Goal: Task Accomplishment & Management: Complete application form

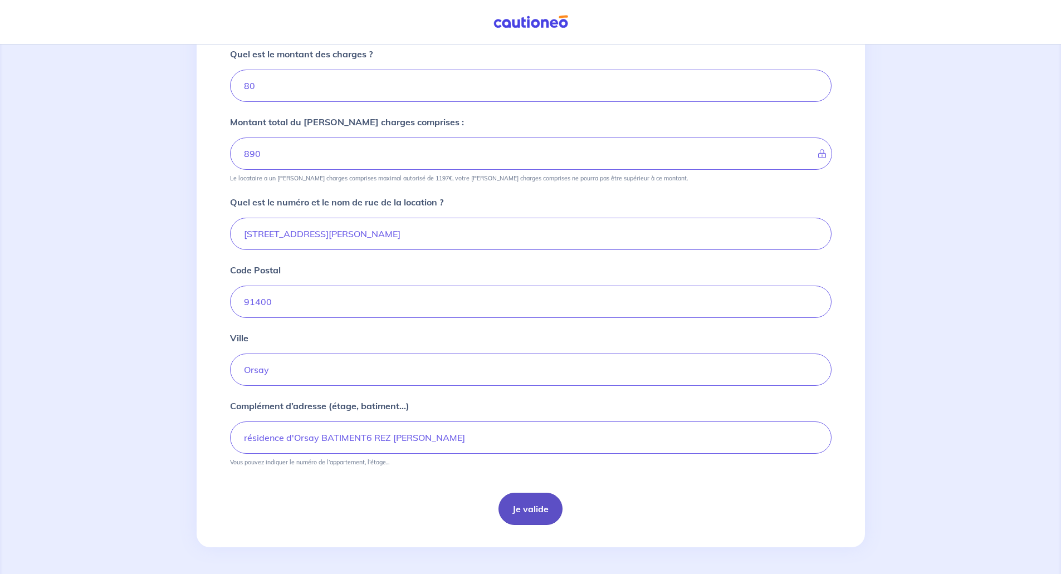
click at [533, 512] on button "Je valide" at bounding box center [530, 509] width 64 height 32
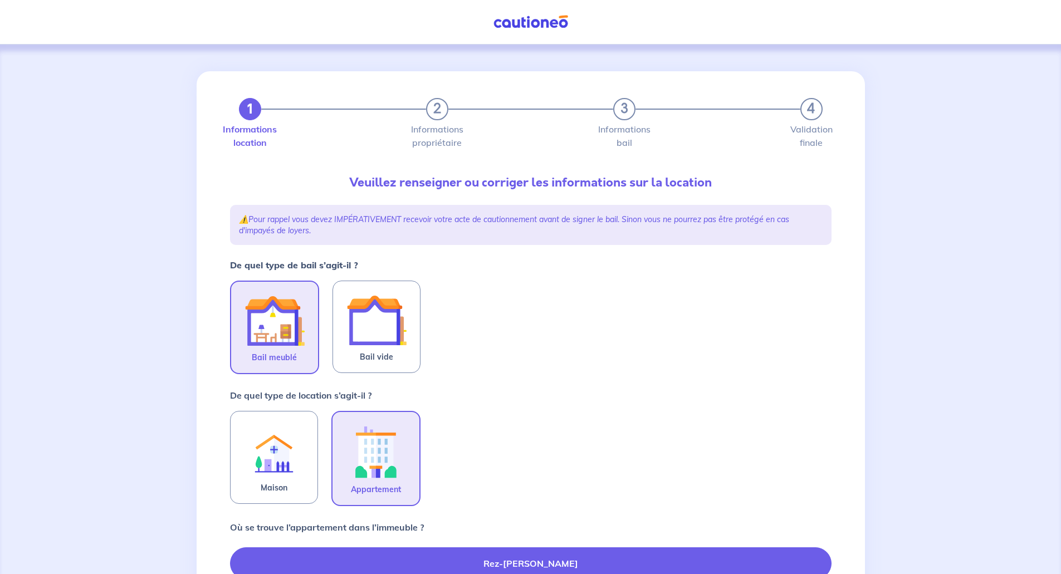
click at [279, 318] on img at bounding box center [274, 321] width 60 height 60
click at [0, 0] on input "Bail meublé" at bounding box center [0, 0] width 0 height 0
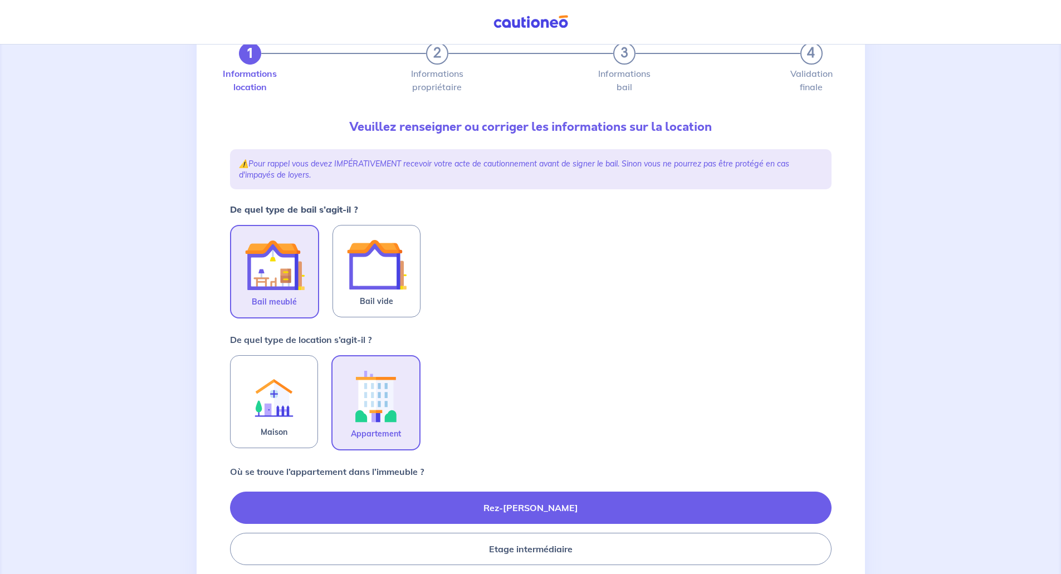
click at [367, 400] on img at bounding box center [376, 396] width 60 height 62
click at [0, 0] on input "Appartement" at bounding box center [0, 0] width 0 height 0
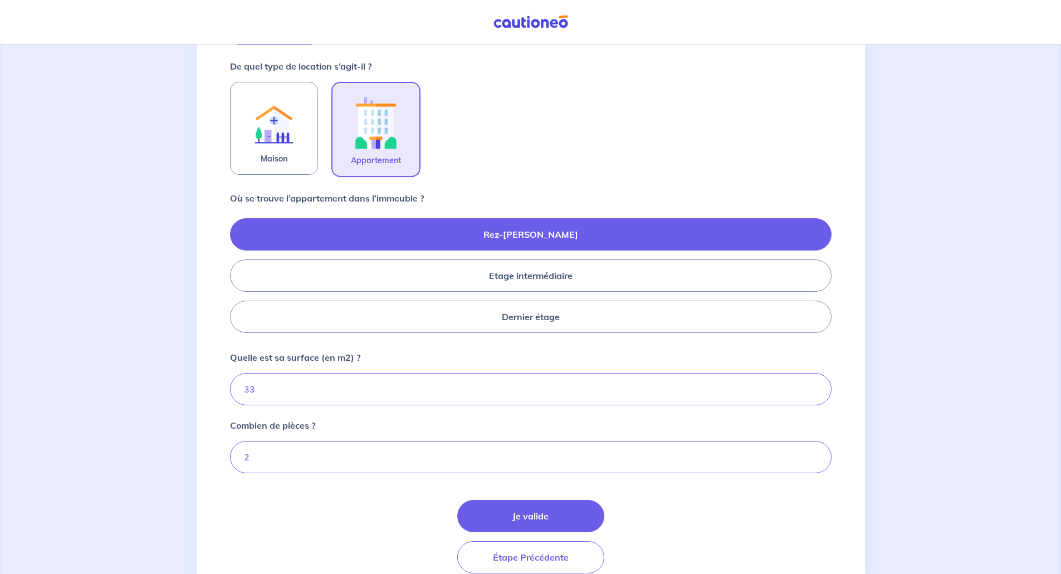
scroll to position [378, 0]
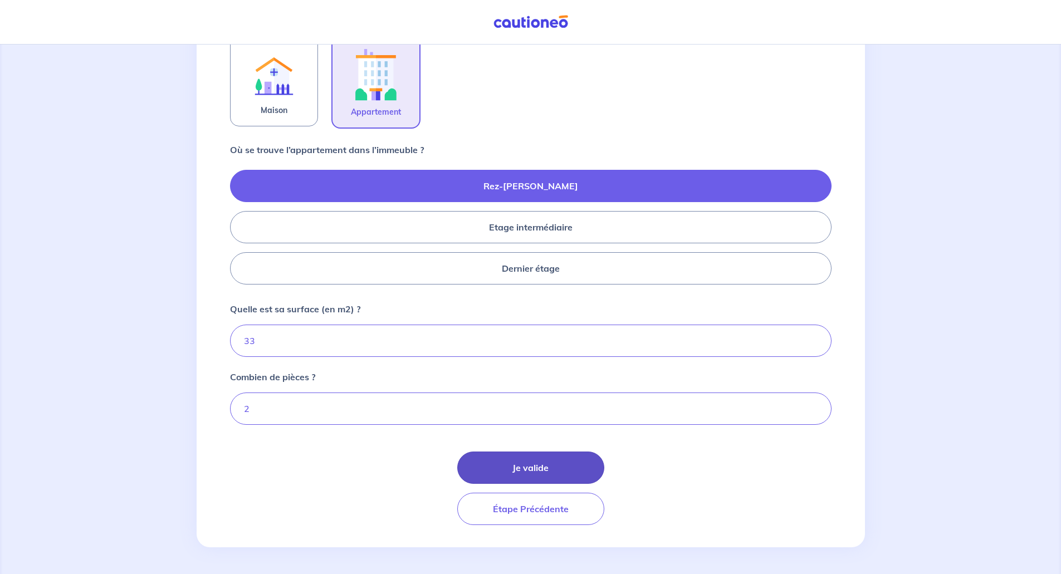
click at [536, 467] on button "Je valide" at bounding box center [530, 468] width 147 height 32
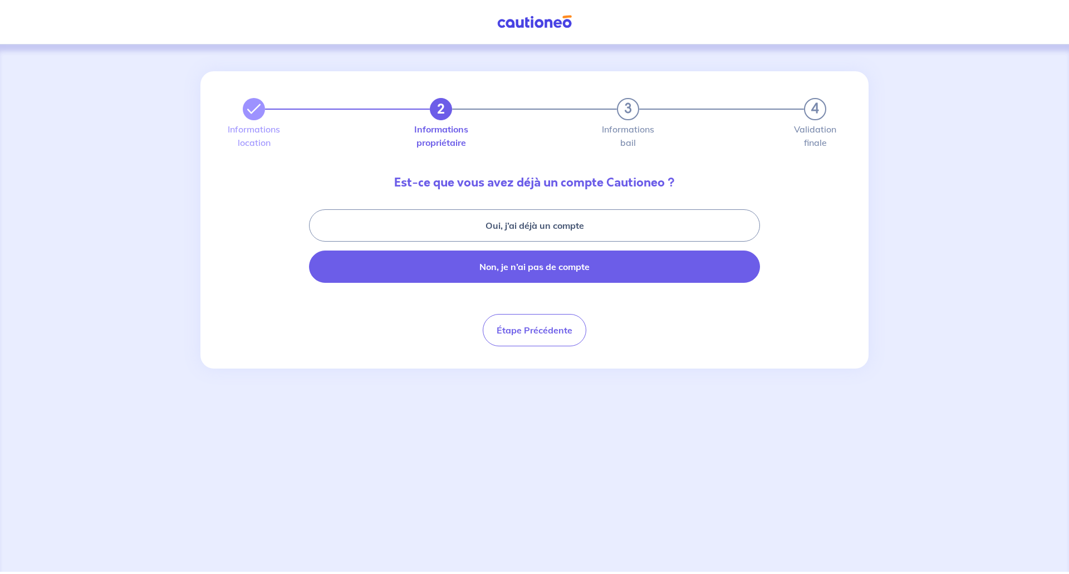
click at [526, 266] on button "Non, je n’ai pas de compte" at bounding box center [534, 267] width 451 height 32
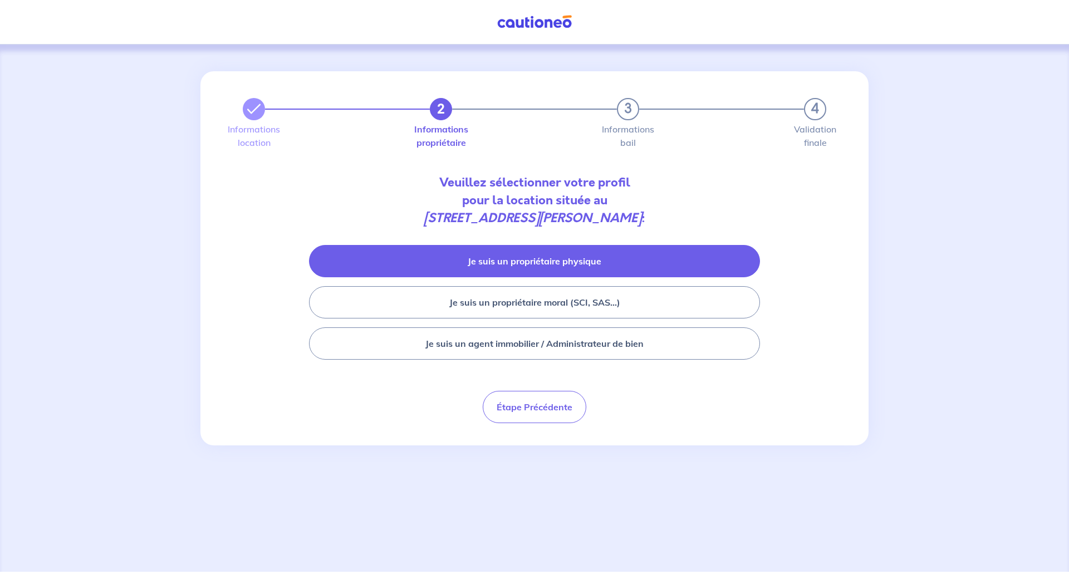
click at [499, 268] on button "Je suis un propriétaire physique" at bounding box center [534, 261] width 451 height 32
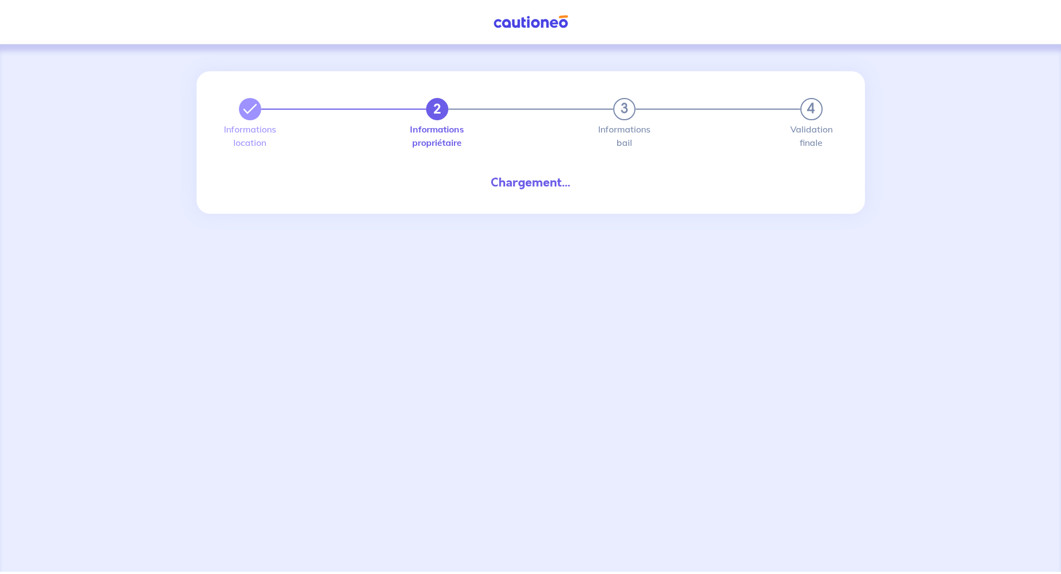
select select "FR"
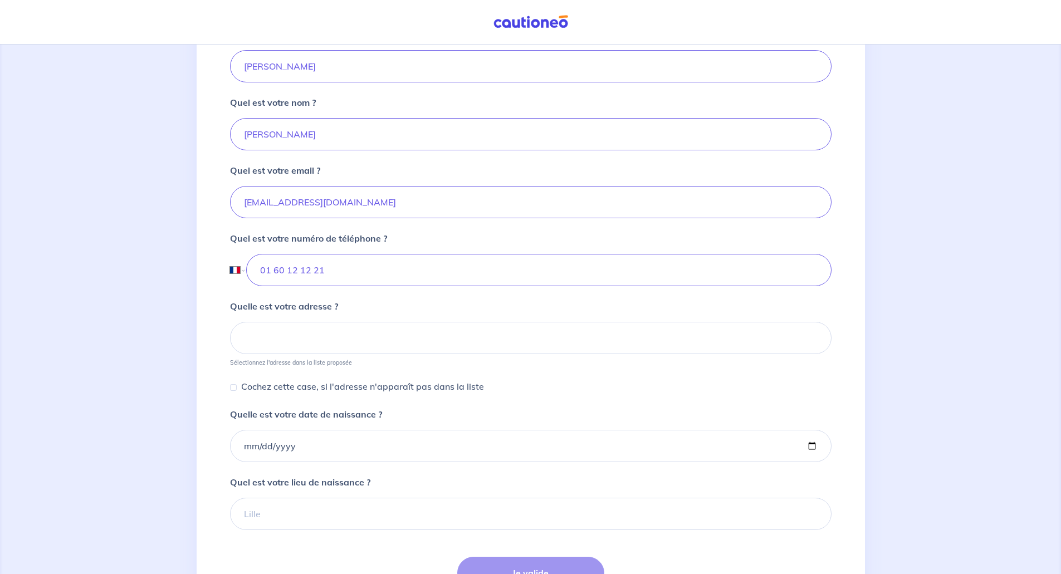
scroll to position [278, 0]
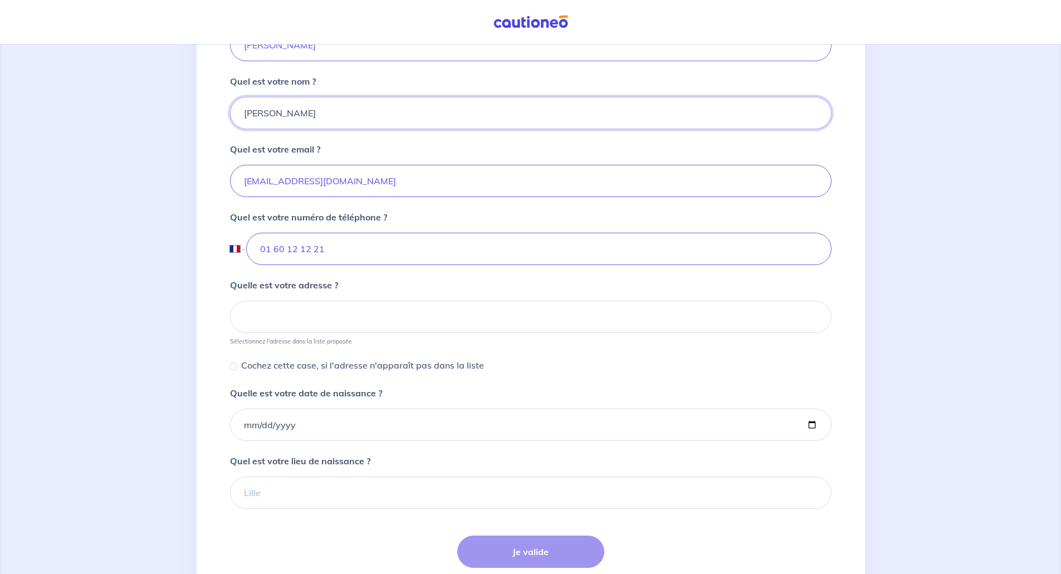
drag, startPoint x: 301, startPoint y: 107, endPoint x: 227, endPoint y: 110, distance: 73.5
click at [227, 110] on div "2 3 4 Informations location Informations propriétaire Informations bail Validat…" at bounding box center [530, 208] width 615 height 830
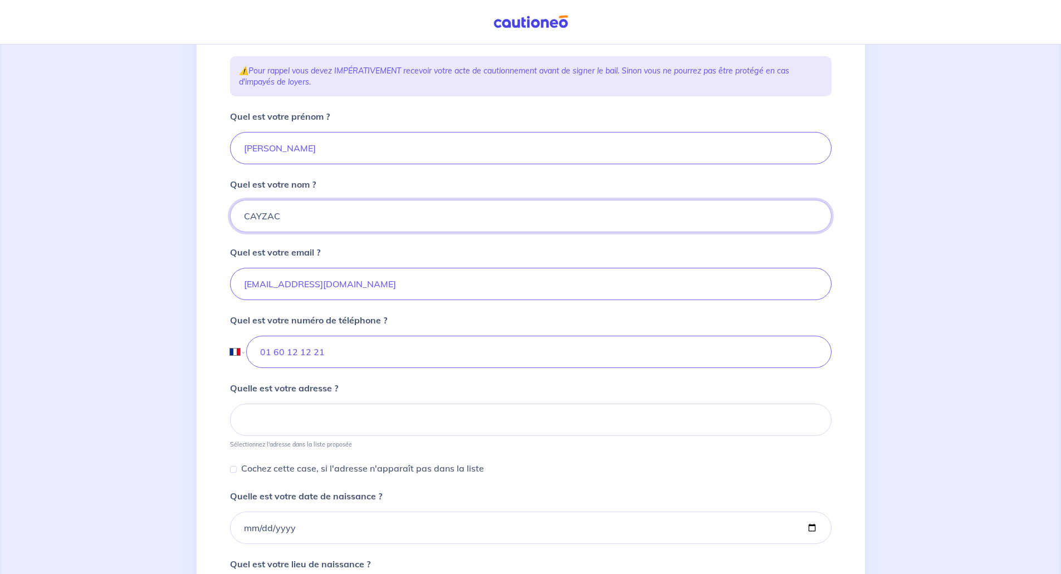
scroll to position [167, 0]
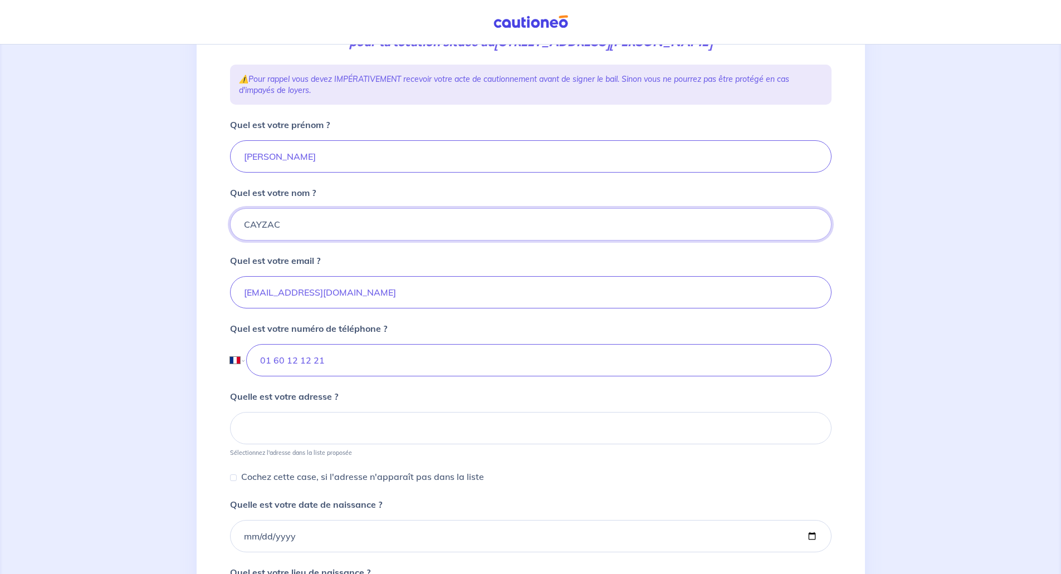
type input "CAYZAC"
drag, startPoint x: 283, startPoint y: 156, endPoint x: 240, endPoint y: 156, distance: 42.9
click at [240, 156] on input "Jocelyne" at bounding box center [530, 156] width 601 height 32
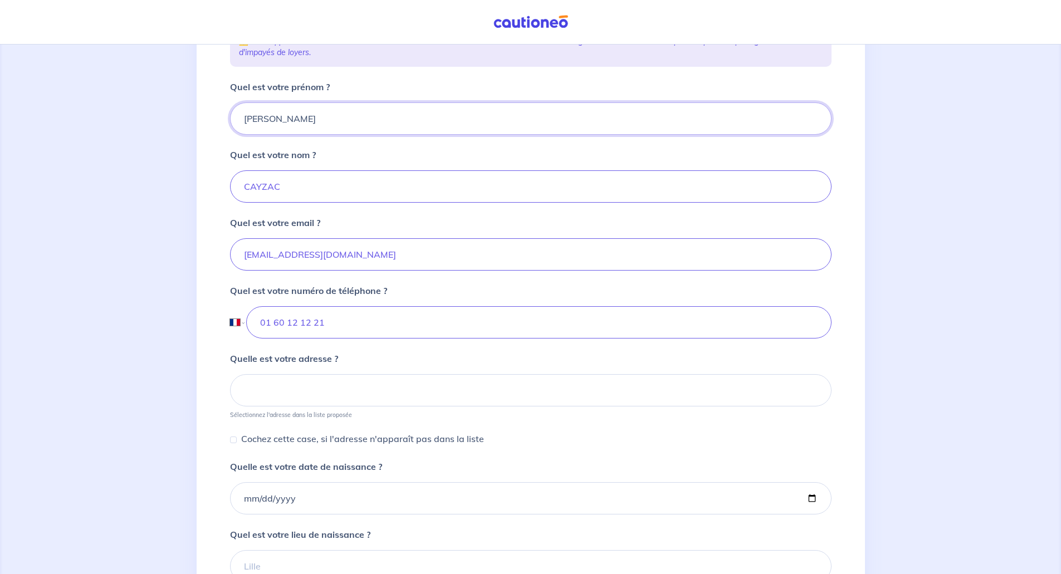
scroll to position [223, 0]
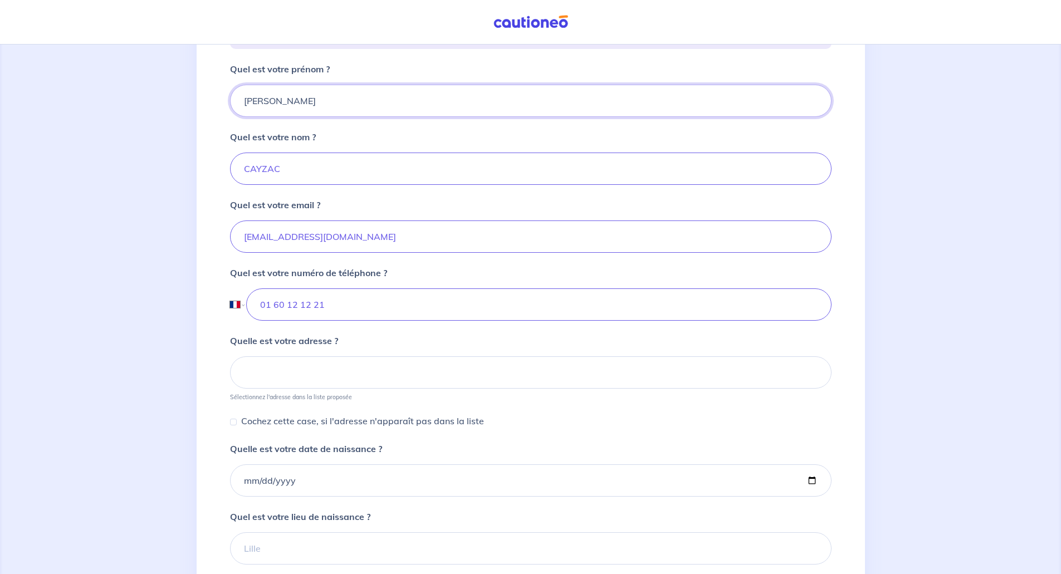
type input "Christine"
click at [272, 368] on input at bounding box center [530, 372] width 601 height 32
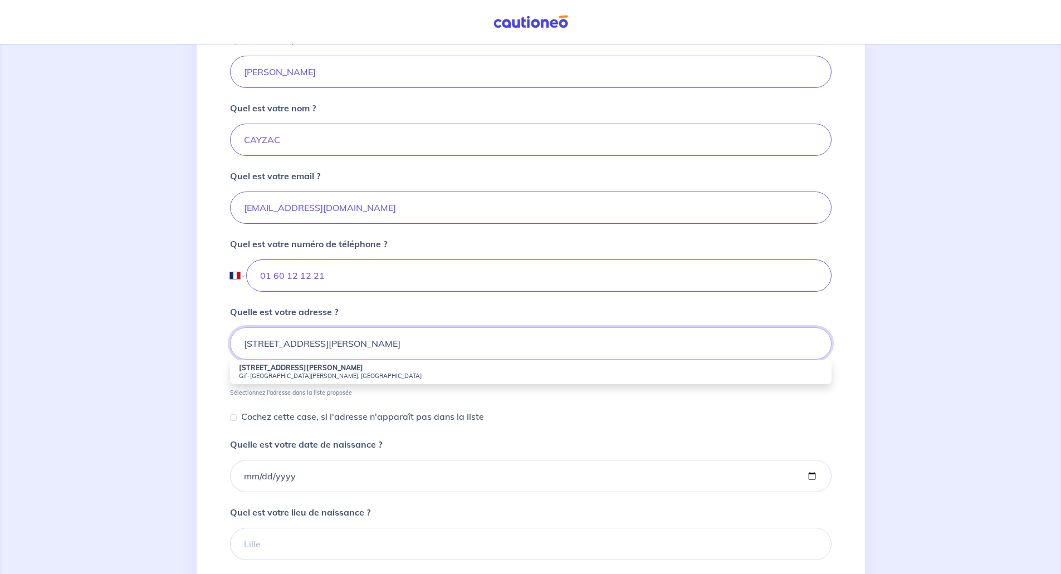
scroll to position [278, 0]
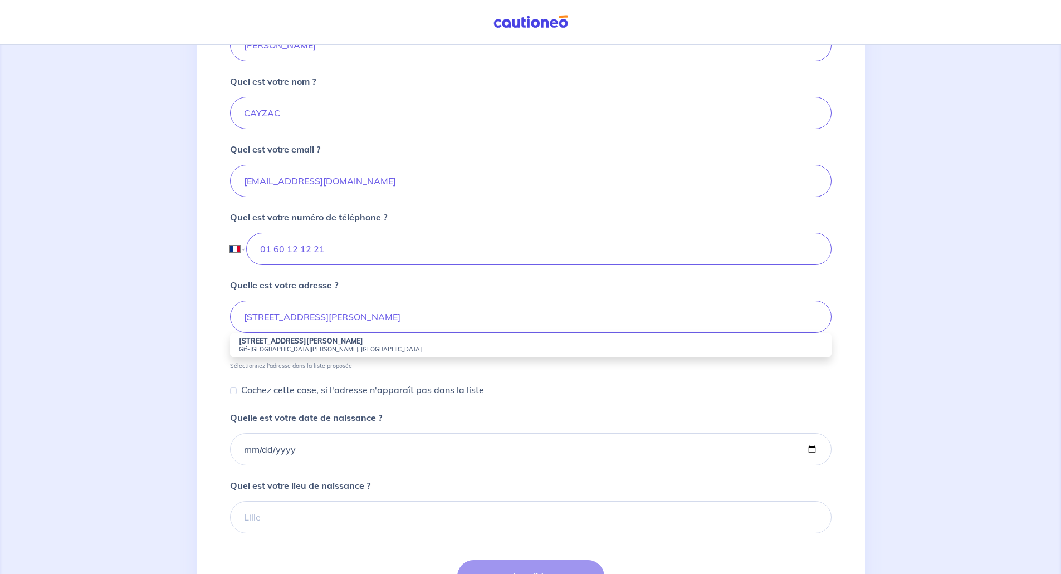
click at [263, 345] on strong "25 Rue Alphonse Pécard" at bounding box center [301, 341] width 124 height 8
type input "25 Rue Alphonse Pécard, Gif-sur-Yvette, France"
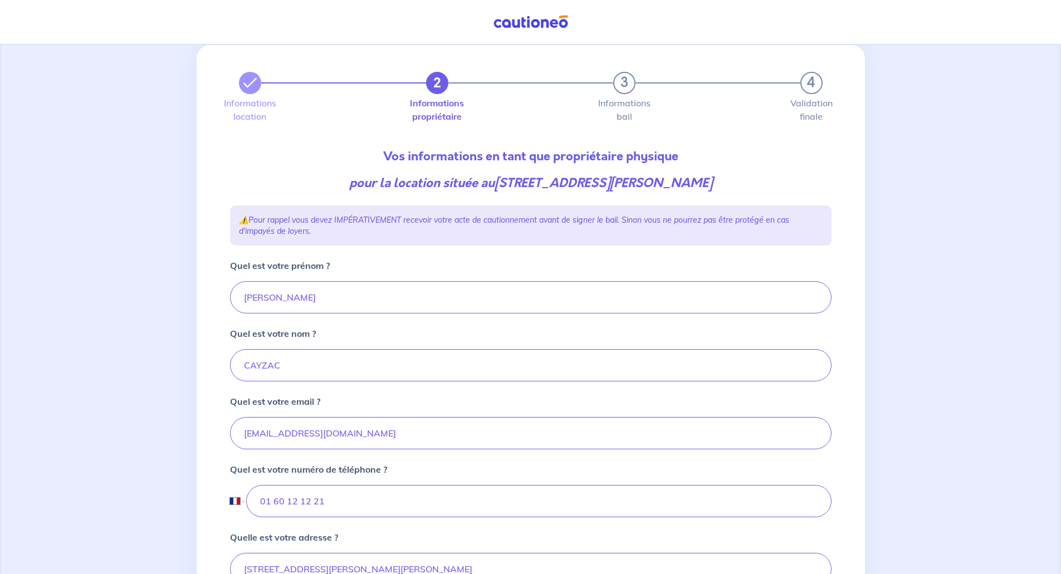
scroll to position [0, 0]
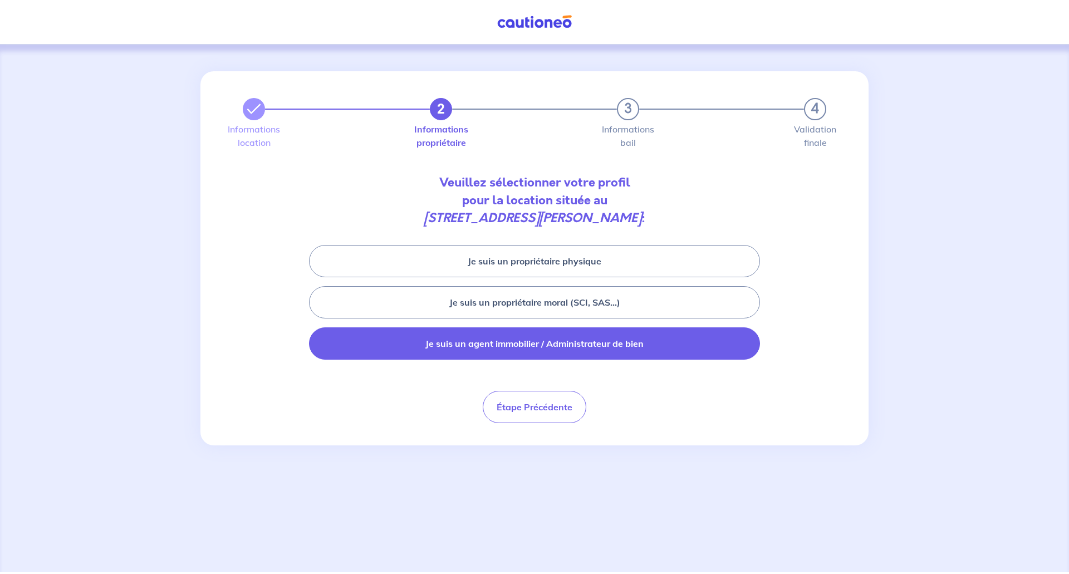
click at [466, 347] on button "Je suis un agent immobilier / Administrateur de bien" at bounding box center [534, 343] width 451 height 32
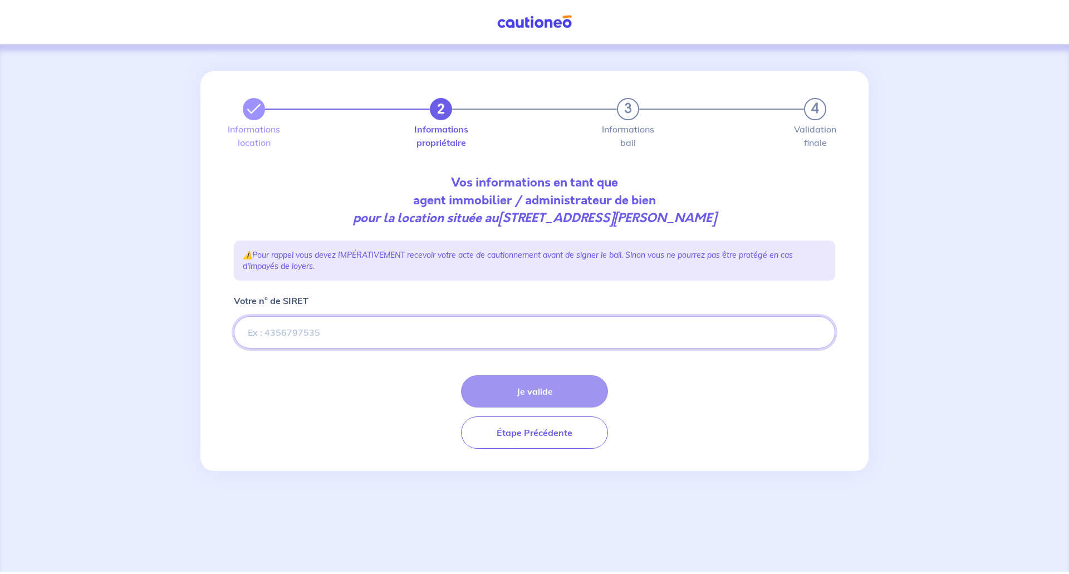
click at [308, 334] on input "Votre n° de SIRET" at bounding box center [534, 332] width 601 height 32
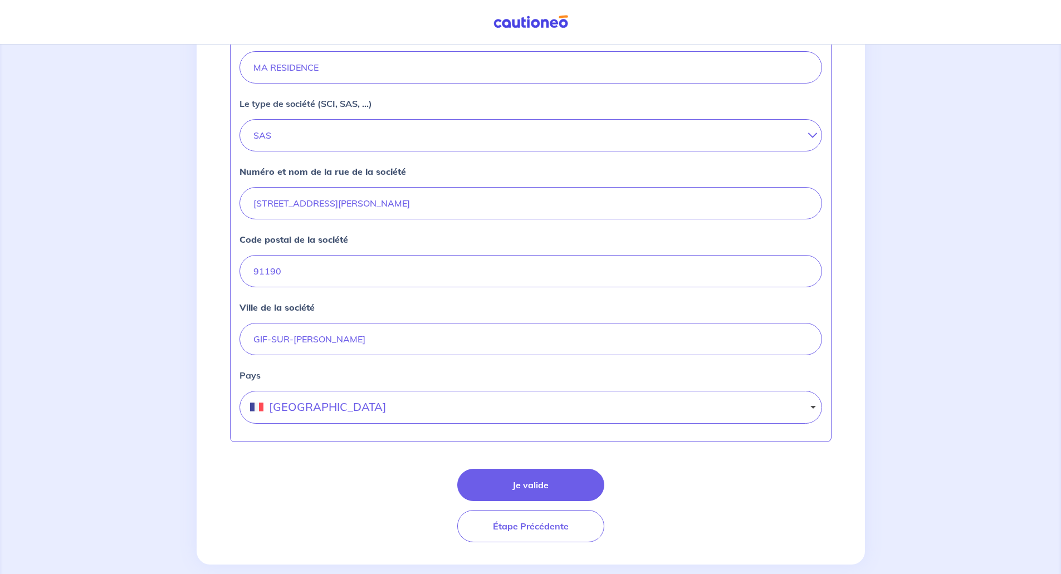
scroll to position [369, 0]
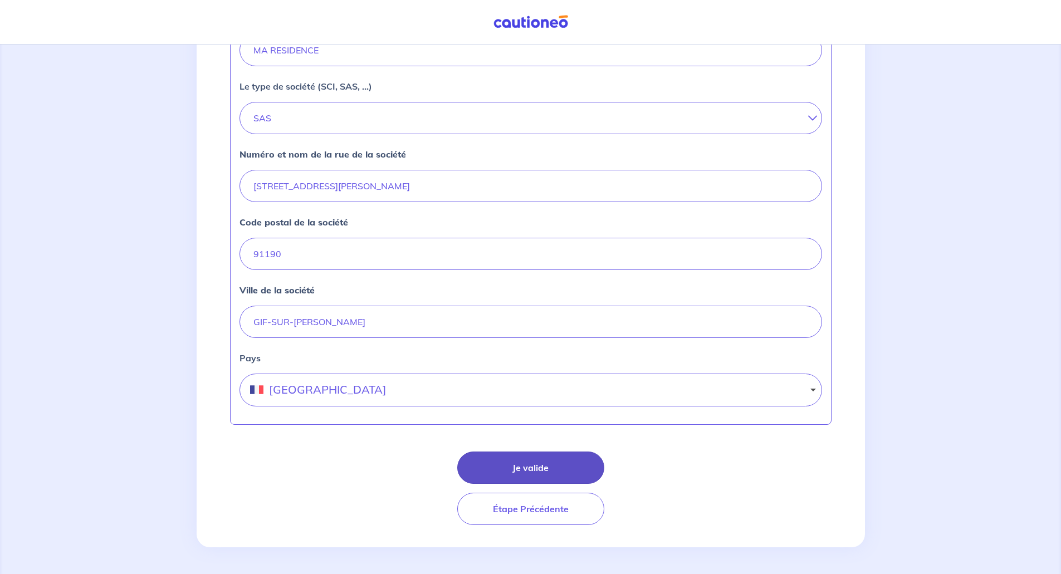
type input "75104688900034"
click at [523, 467] on button "Je valide" at bounding box center [530, 468] width 147 height 32
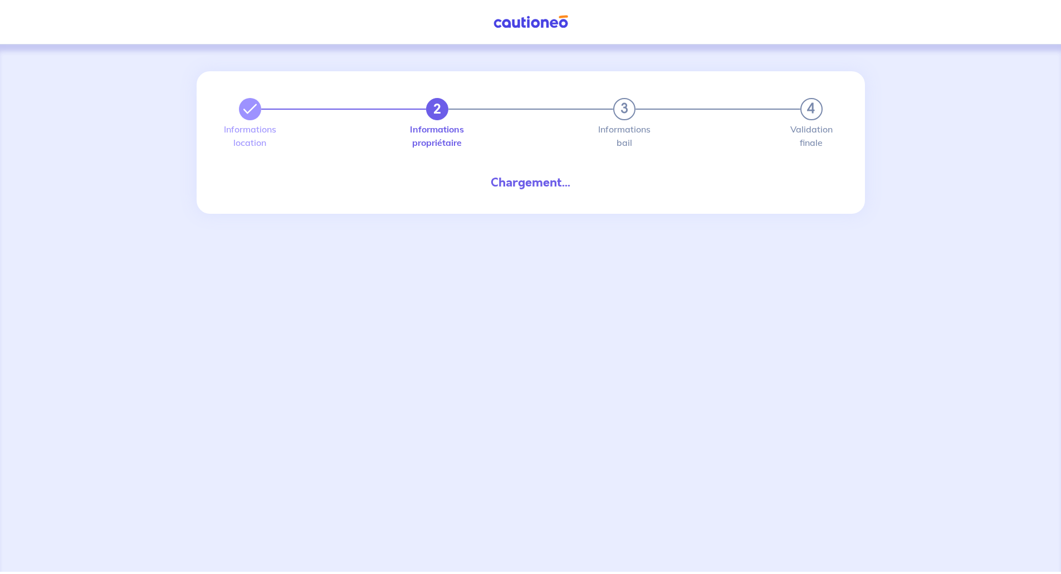
select select "FR"
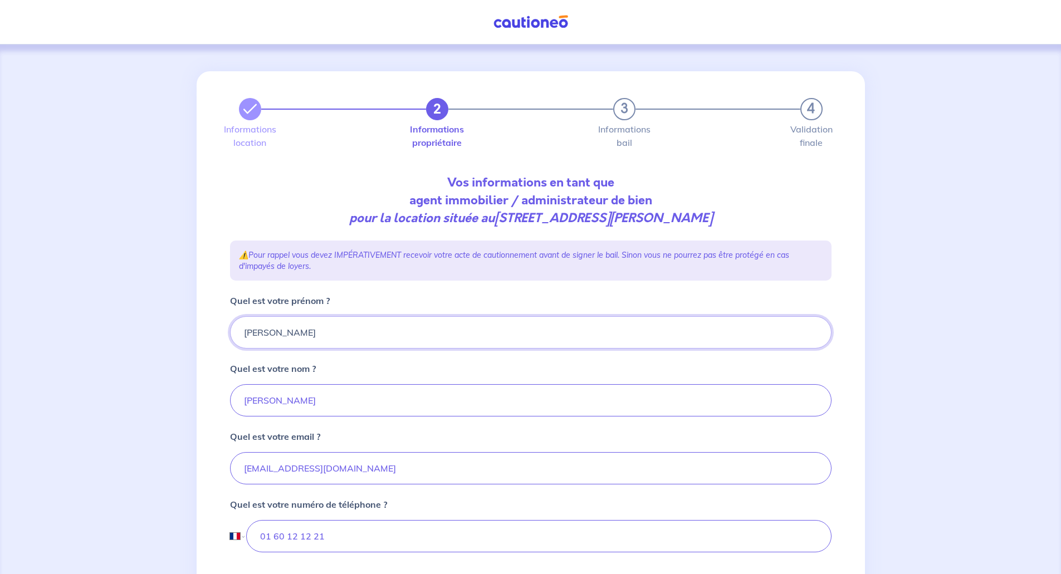
drag, startPoint x: 281, startPoint y: 334, endPoint x: 222, endPoint y: 329, distance: 59.2
click at [223, 330] on div "2 3 4 Informations location Informations propriétaire Informations bail Validat…" at bounding box center [530, 368] width 615 height 595
type input "Christine"
drag, startPoint x: 303, startPoint y: 400, endPoint x: 221, endPoint y: 399, distance: 81.9
click at [221, 399] on div "2 3 4 Informations location Informations propriétaire Informations bail Validat…" at bounding box center [531, 373] width 668 height 604
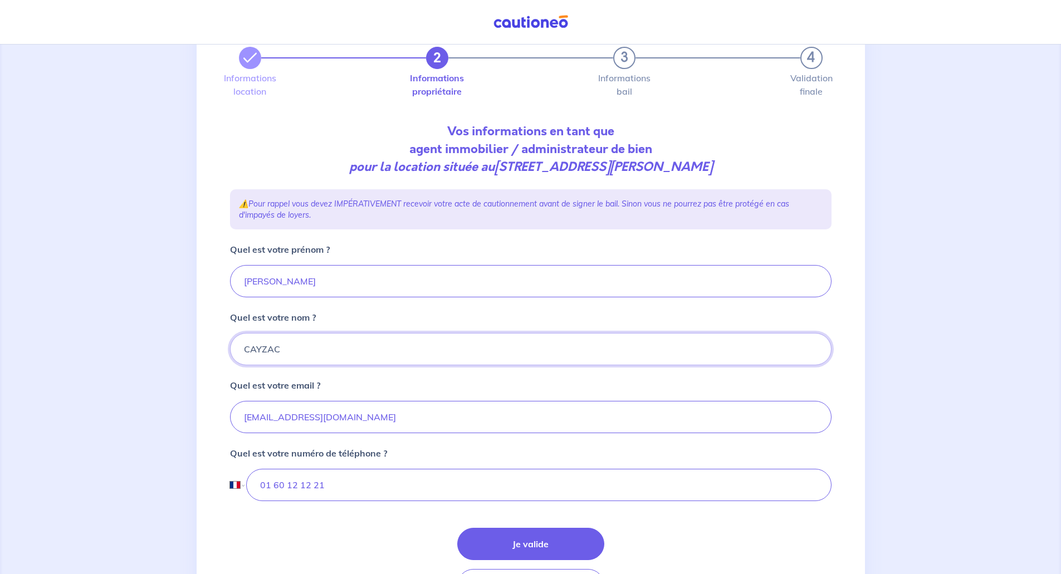
scroll to position [128, 0]
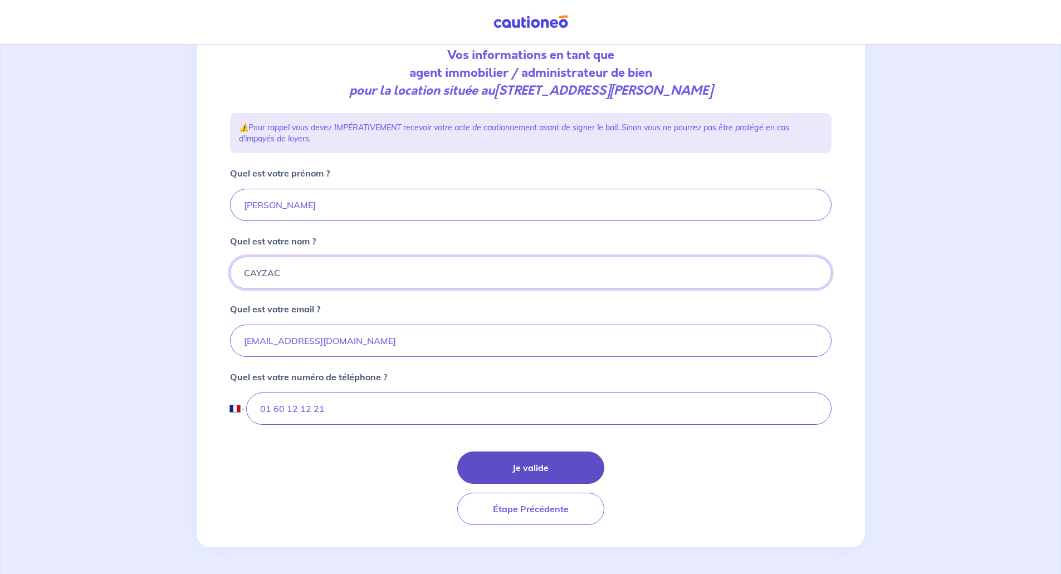
type input "CAYZAC"
click at [527, 467] on button "Je valide" at bounding box center [530, 468] width 147 height 32
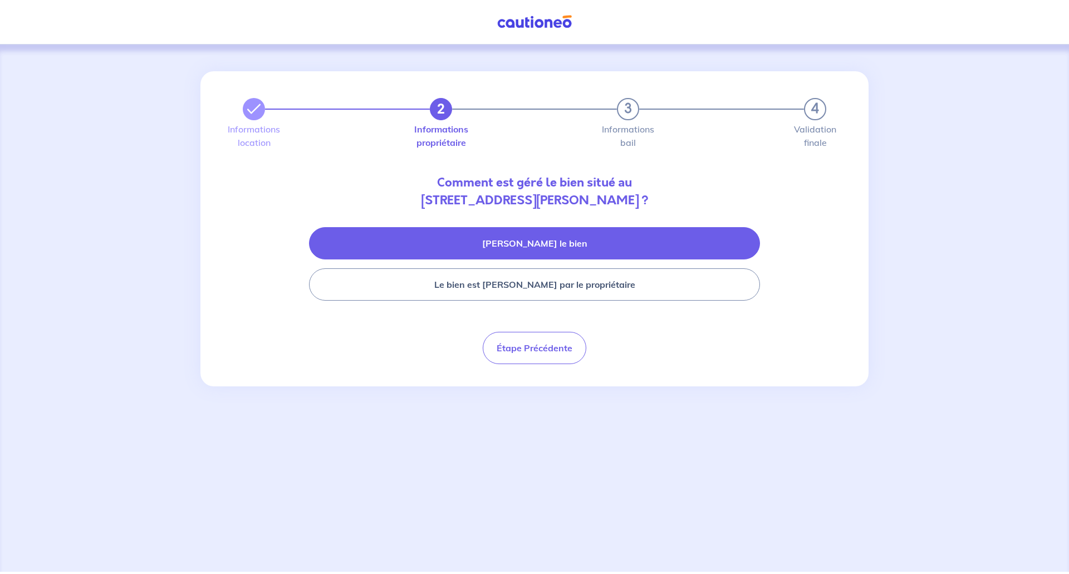
click at [568, 244] on button "Je gère le bien" at bounding box center [534, 243] width 451 height 32
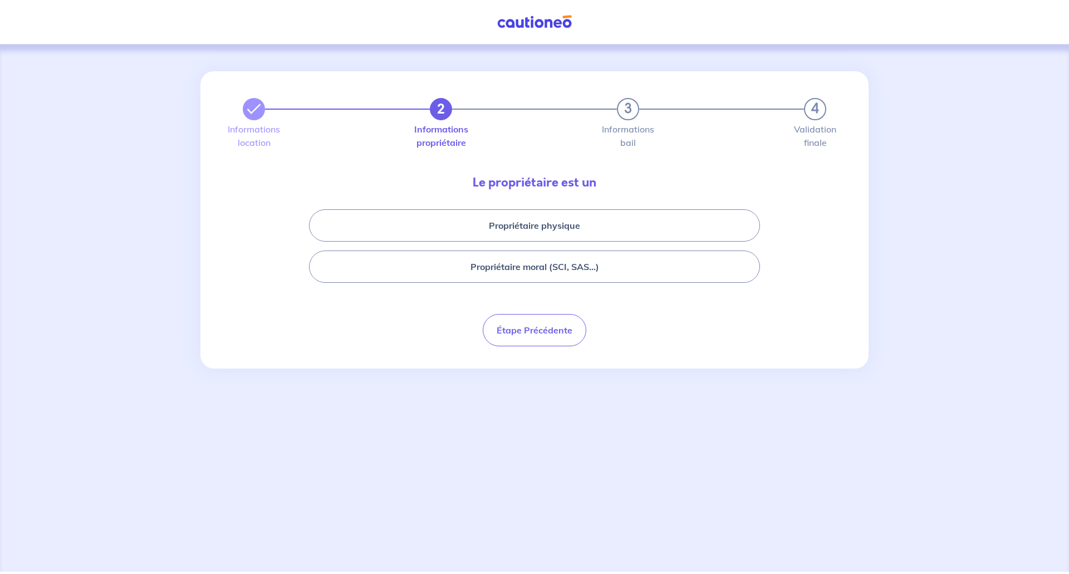
click at [296, 403] on div "2 3 4 Informations location Informations propriétaire Informations bail Validat…" at bounding box center [534, 308] width 1069 height 527
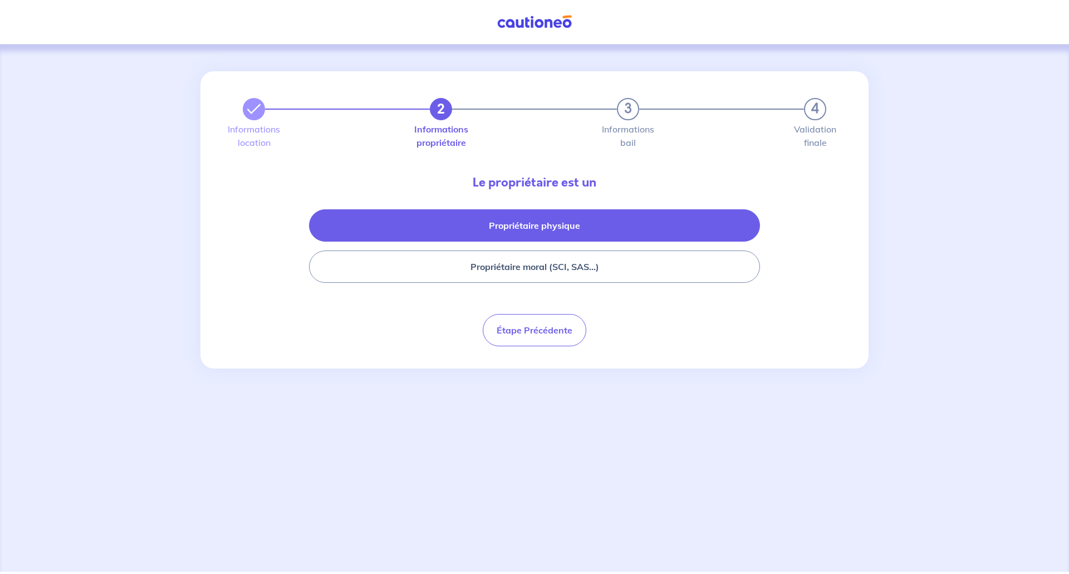
click at [550, 232] on button "Propriétaire physique" at bounding box center [534, 225] width 451 height 32
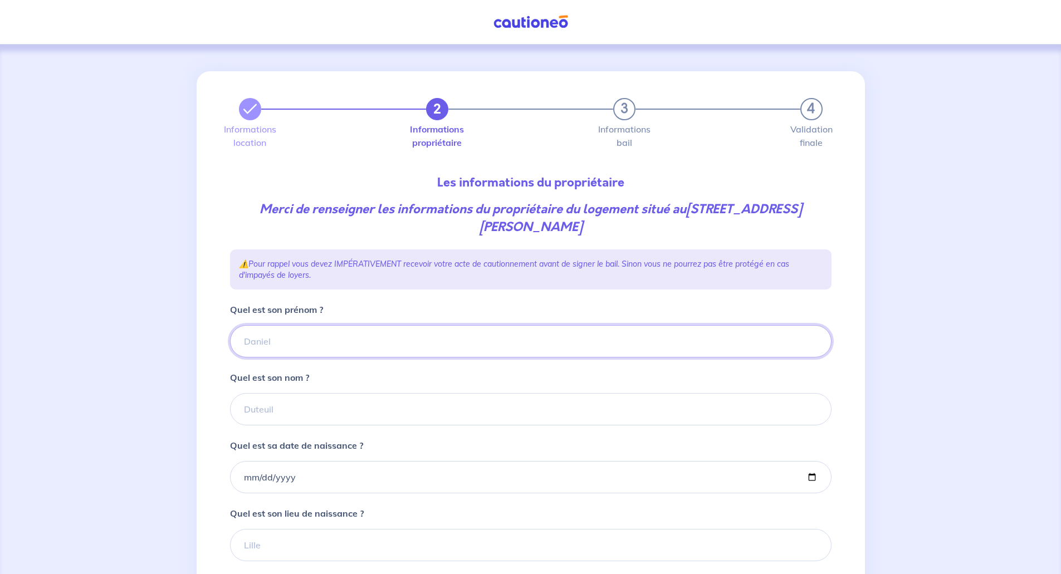
click at [270, 340] on input "Quel est son prénom ?" at bounding box center [530, 341] width 601 height 32
type input "Jean Alain"
click at [283, 408] on input "Quel est son nom ?" at bounding box center [530, 409] width 601 height 32
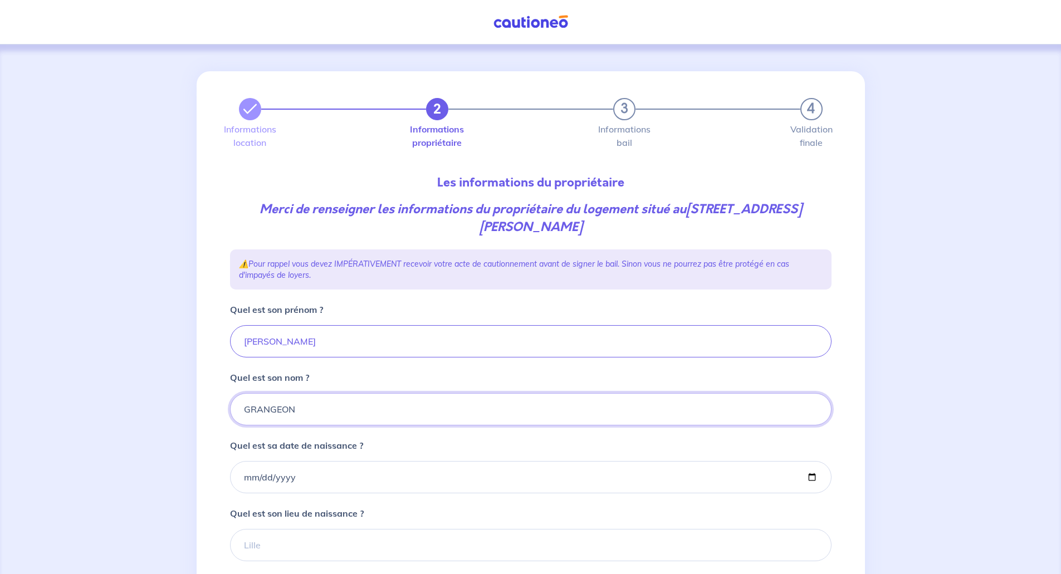
type input "GRANGEON"
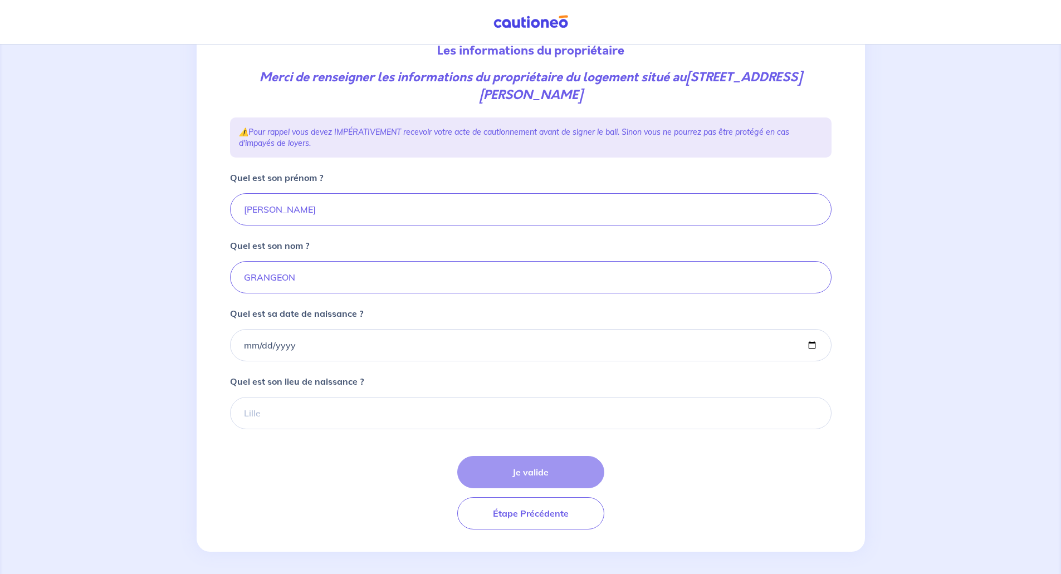
scroll to position [136, 0]
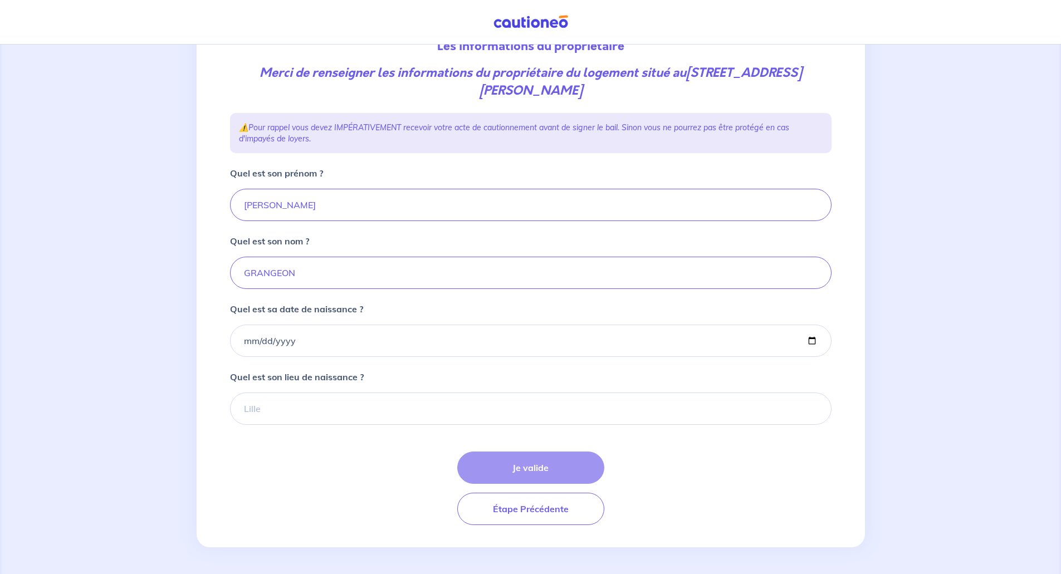
click at [268, 430] on form "Quel est son prénom ? Jean Alain Quel est son nom ? GRANGEON Quel est sa date d…" at bounding box center [530, 345] width 601 height 359
click at [526, 472] on div "Je valide Étape Précédente" at bounding box center [530, 488] width 601 height 73
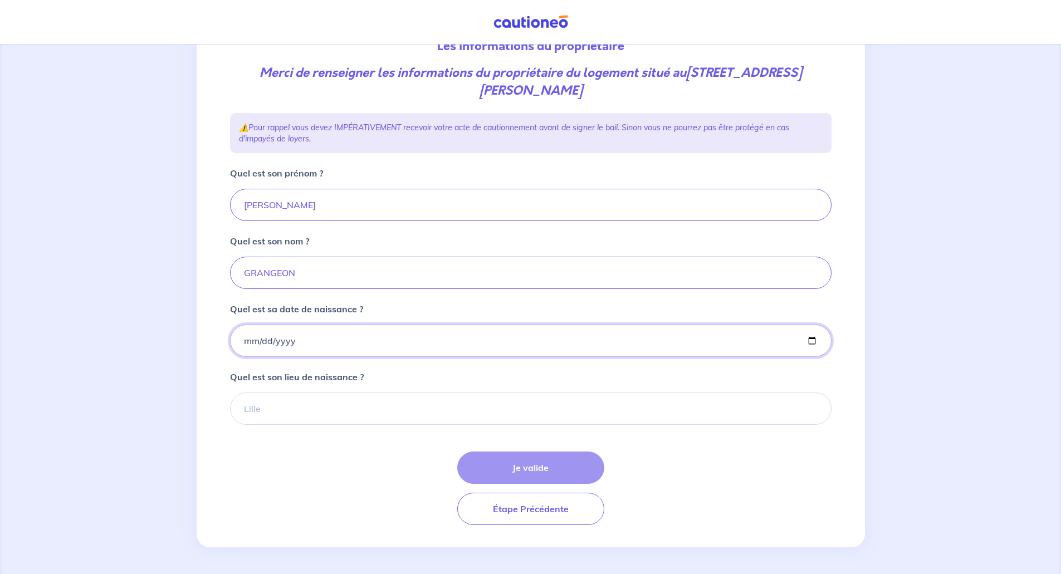
click at [254, 341] on input "Quel est sa date de naissance ?" at bounding box center [530, 341] width 601 height 32
click at [305, 340] on input "Quel est sa date de naissance ?" at bounding box center [530, 341] width 601 height 32
drag, startPoint x: 293, startPoint y: 343, endPoint x: 220, endPoint y: 336, distance: 73.9
click at [289, 346] on input "Quel est sa date de naissance ?" at bounding box center [530, 341] width 601 height 32
click at [246, 337] on input "Quel est sa date de naissance ?" at bounding box center [530, 341] width 601 height 32
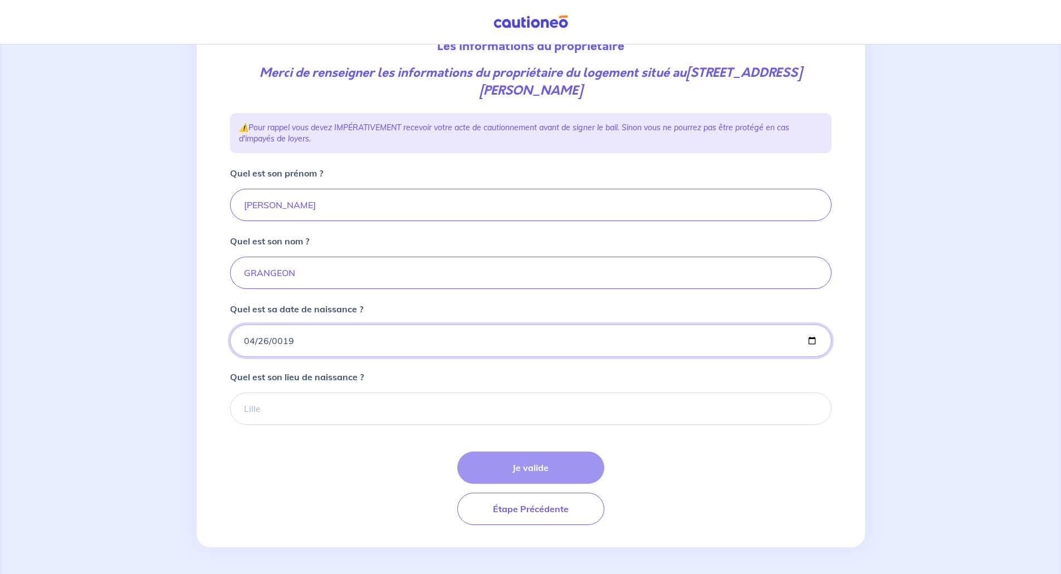
click at [276, 354] on input "0019-04-26" at bounding box center [530, 341] width 601 height 32
type input "1968-04-26"
click at [277, 403] on input "Quel est son lieu de naissance ?" at bounding box center [530, 409] width 601 height 32
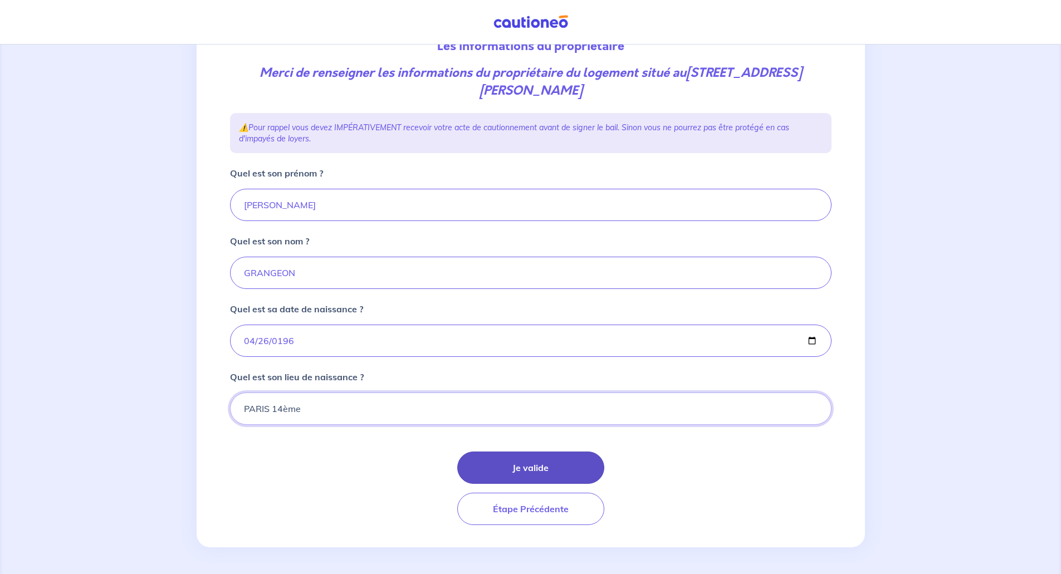
type input "PARIS 14ème"
click at [531, 465] on button "Je valide" at bounding box center [530, 468] width 147 height 32
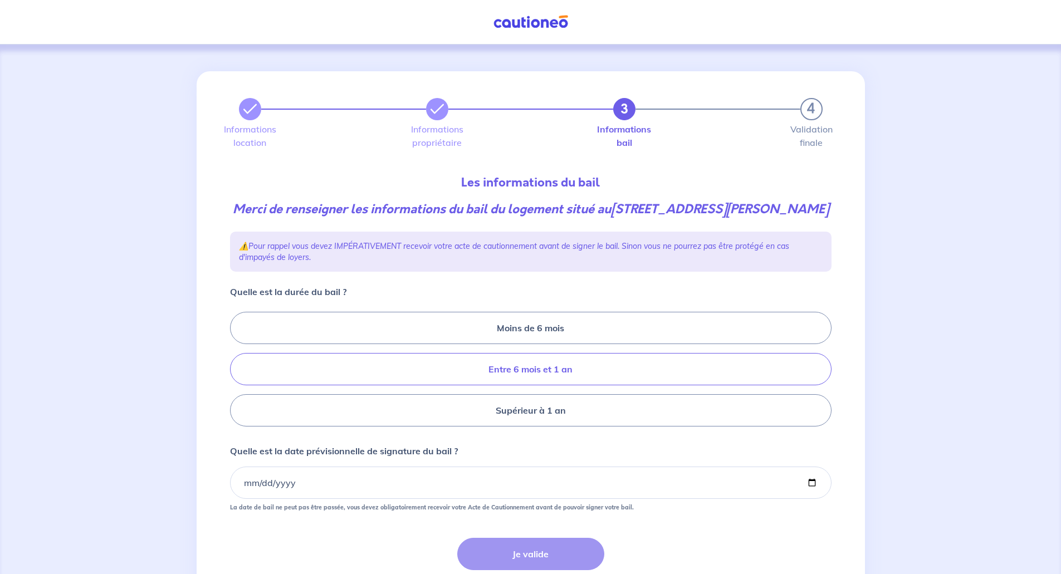
click at [545, 371] on label "Entre 6 mois et 1 an" at bounding box center [530, 369] width 601 height 32
click at [237, 371] on input "Entre 6 mois et 1 an" at bounding box center [233, 369] width 7 height 7
radio input "true"
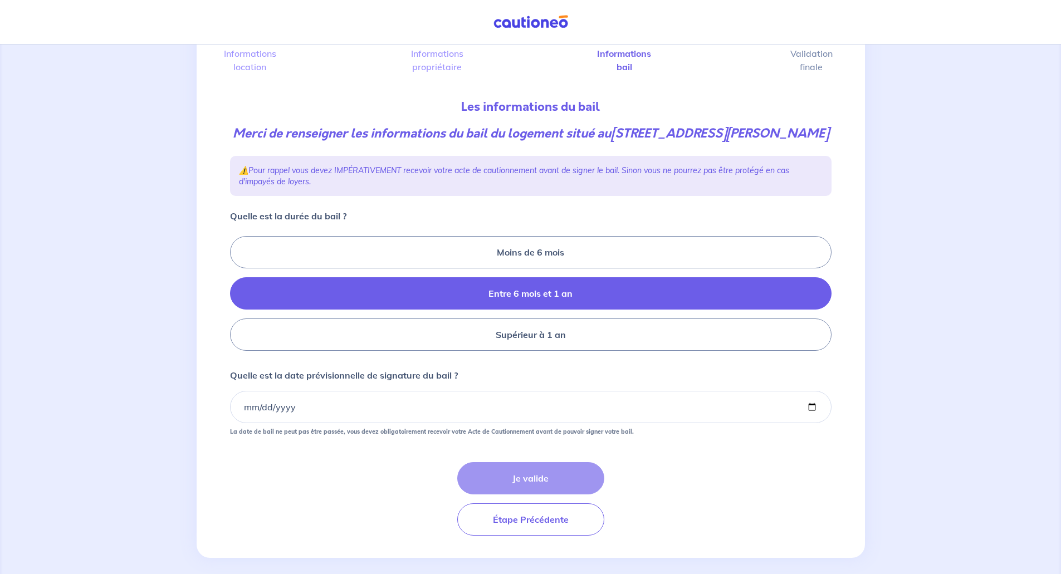
scroll to position [86, 0]
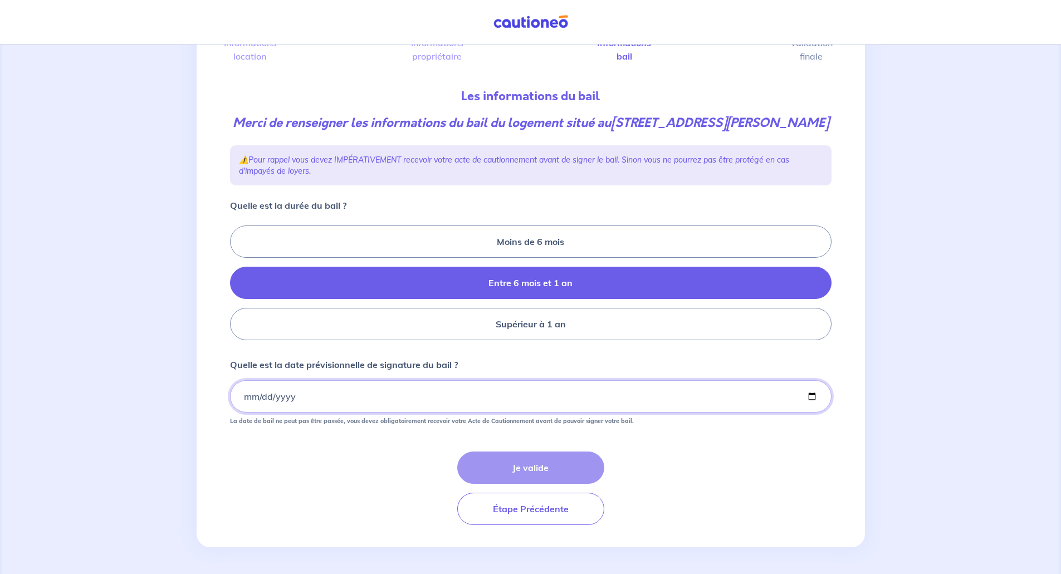
click at [290, 398] on input "Quelle est la date prévisionnelle de signature du bail ?" at bounding box center [530, 396] width 601 height 32
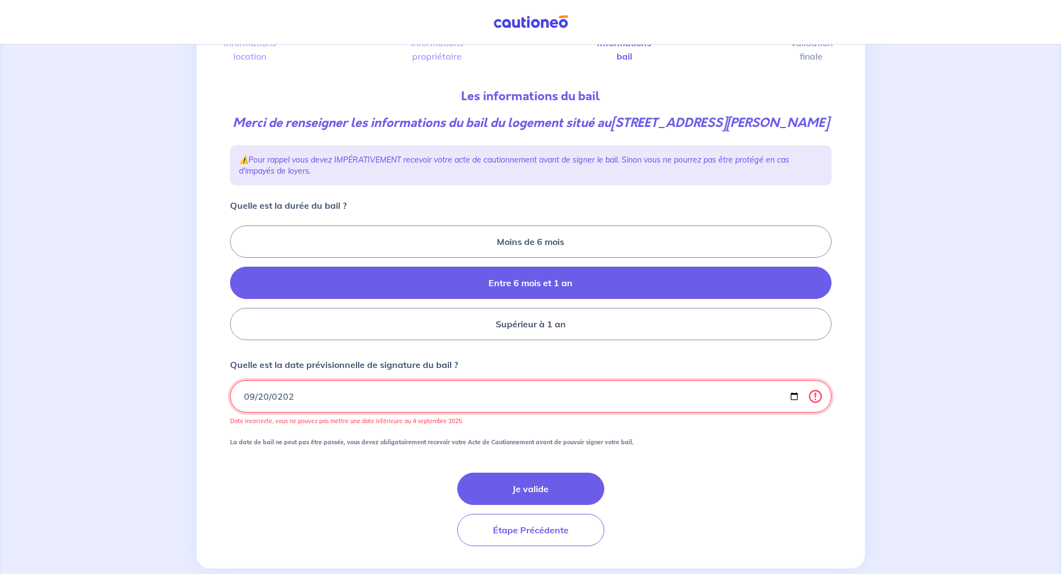
type input "2025-09-20"
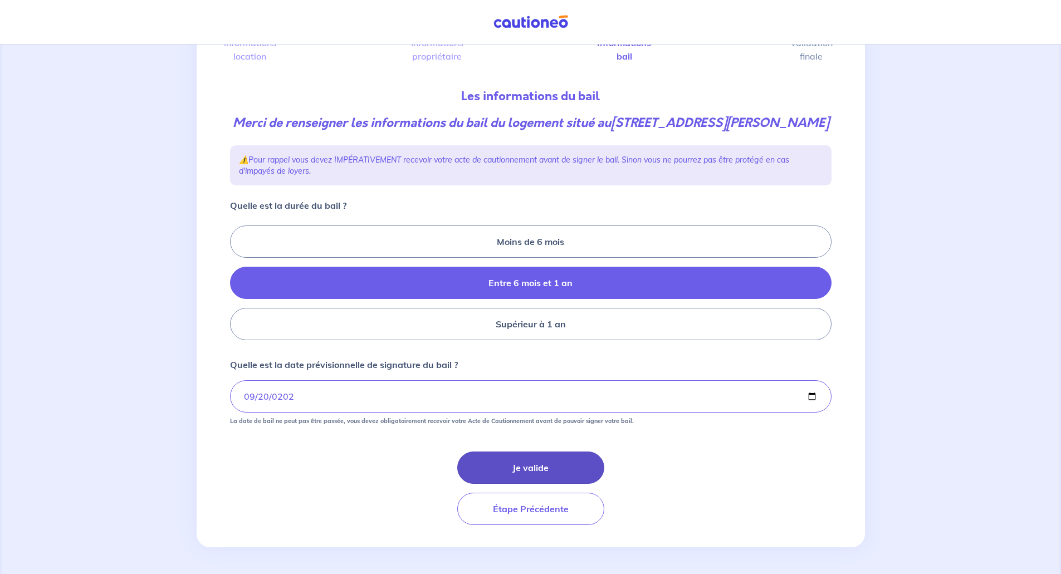
click at [550, 466] on button "Je valide" at bounding box center [530, 468] width 147 height 32
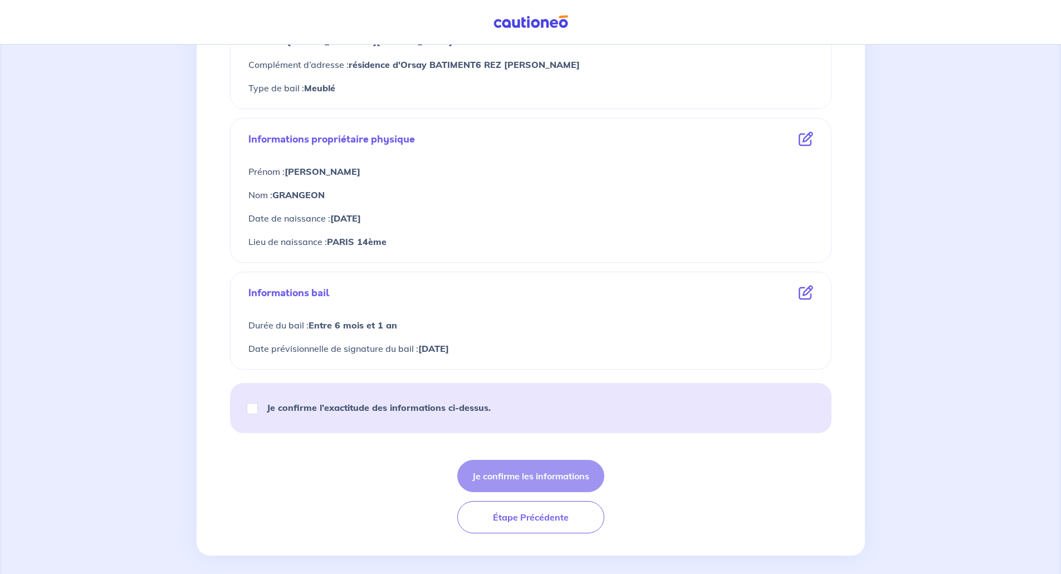
scroll to position [358, 0]
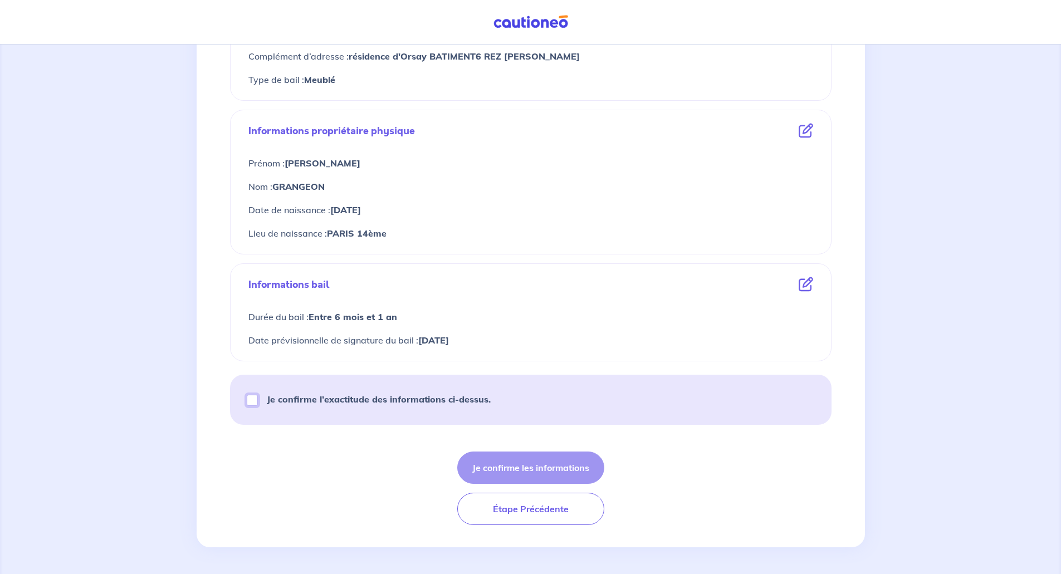
click at [254, 399] on input "Je confirme l’exactitude des informations ci-dessus." at bounding box center [252, 400] width 11 height 11
checkbox input "true"
click at [537, 467] on button "Je confirme les informations" at bounding box center [530, 468] width 147 height 32
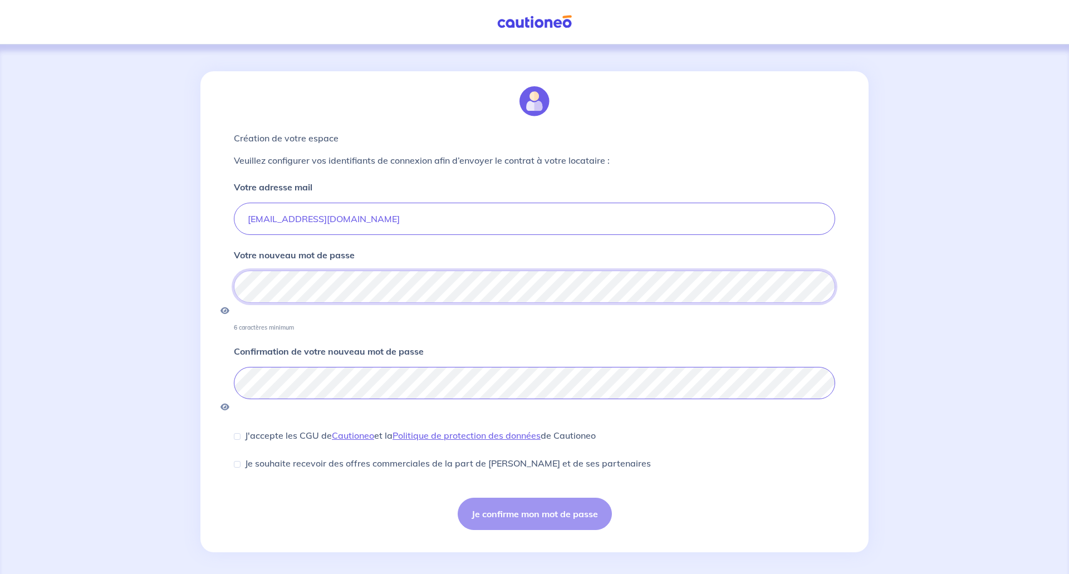
click at [225, 293] on div "Création de votre espace Veuillez configurer vos identifiants de connexion afin…" at bounding box center [534, 311] width 668 height 481
click at [237, 433] on input "J'accepte les CGU de Cautioneo et la Politique de protection des données de Cau…" at bounding box center [237, 436] width 7 height 7
checkbox input "true"
click at [229, 307] on icon "button" at bounding box center [224, 311] width 9 height 8
click at [556, 498] on button "Je confirme mon mot de passe" at bounding box center [535, 514] width 154 height 32
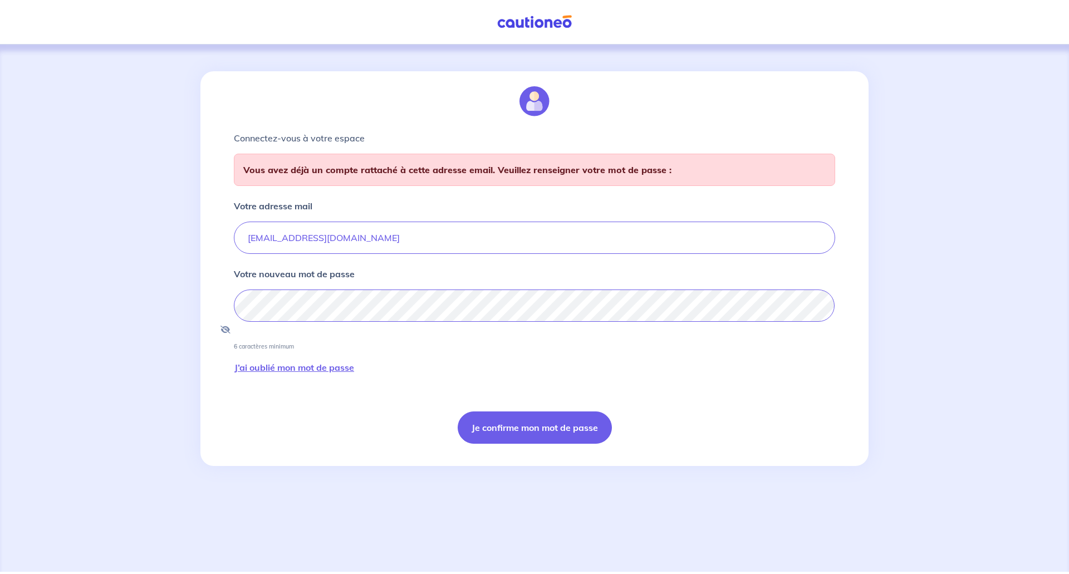
click at [284, 353] on link "J’ai oublié mon mot de passe" at bounding box center [294, 367] width 121 height 35
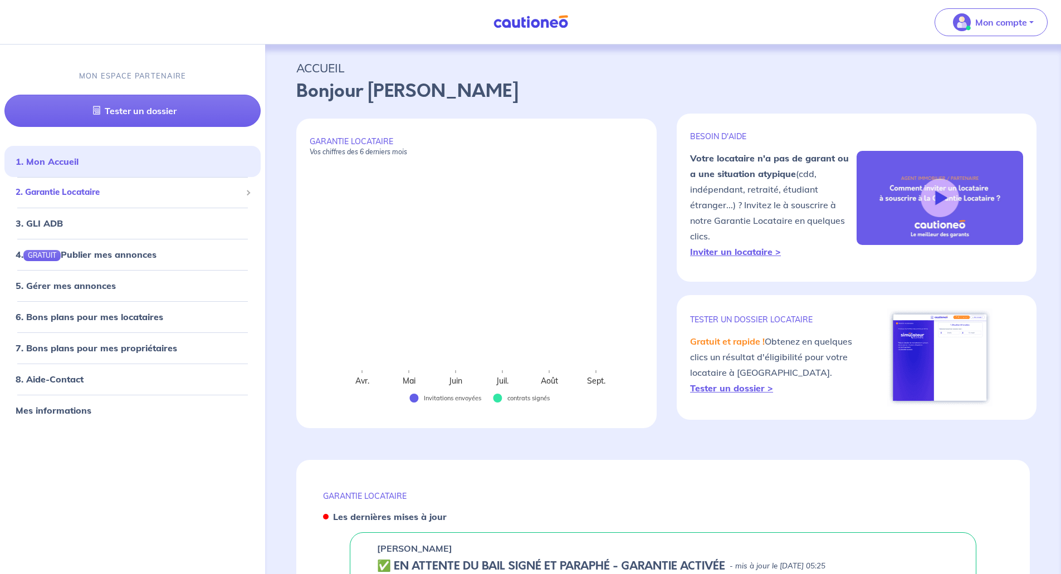
click at [82, 193] on span "2. Garantie Locataire" at bounding box center [129, 192] width 226 height 13
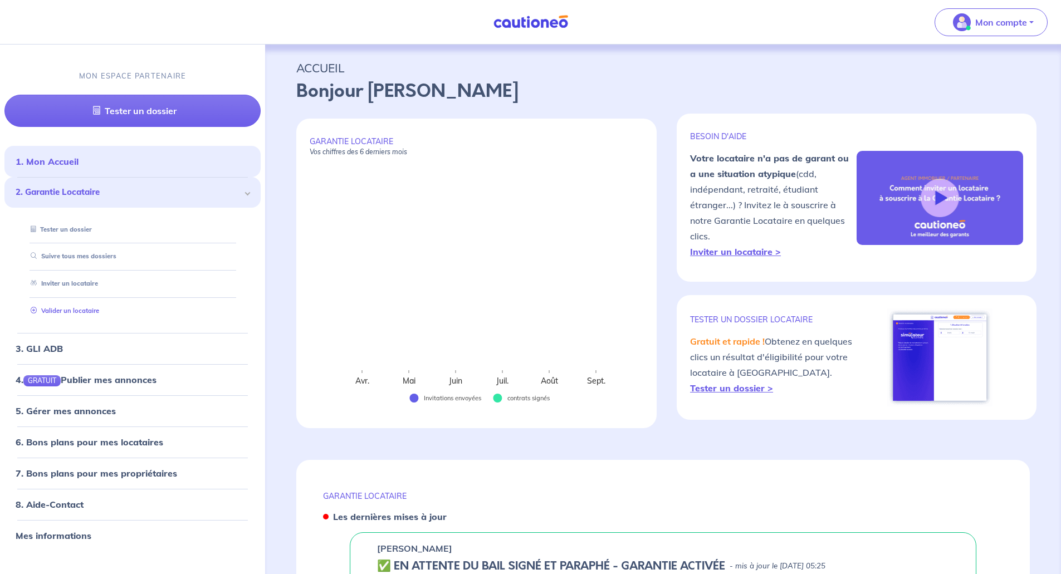
click at [70, 308] on link "Valider un locataire" at bounding box center [62, 311] width 73 height 8
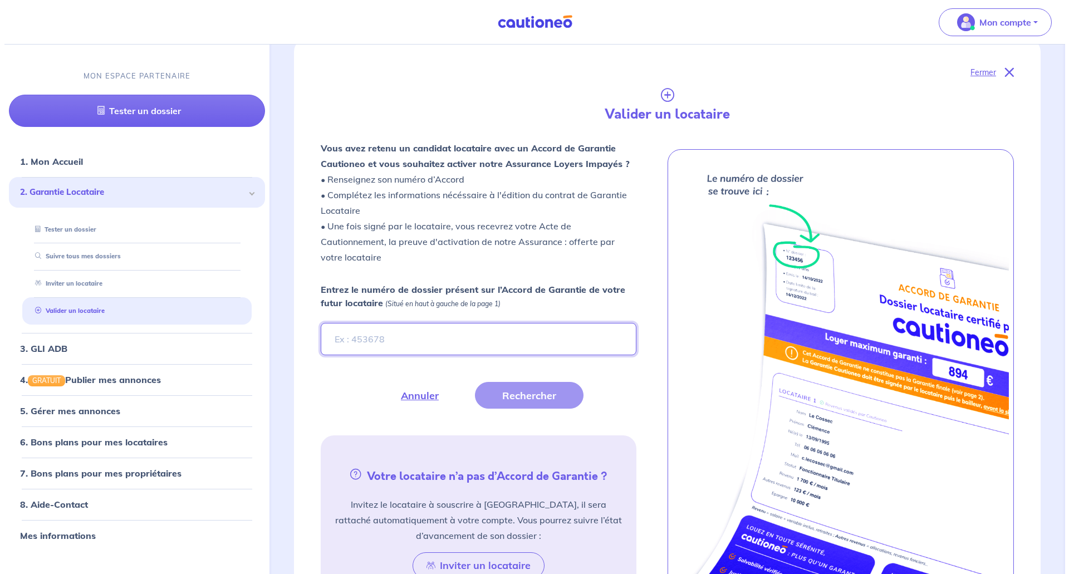
scroll to position [228, 0]
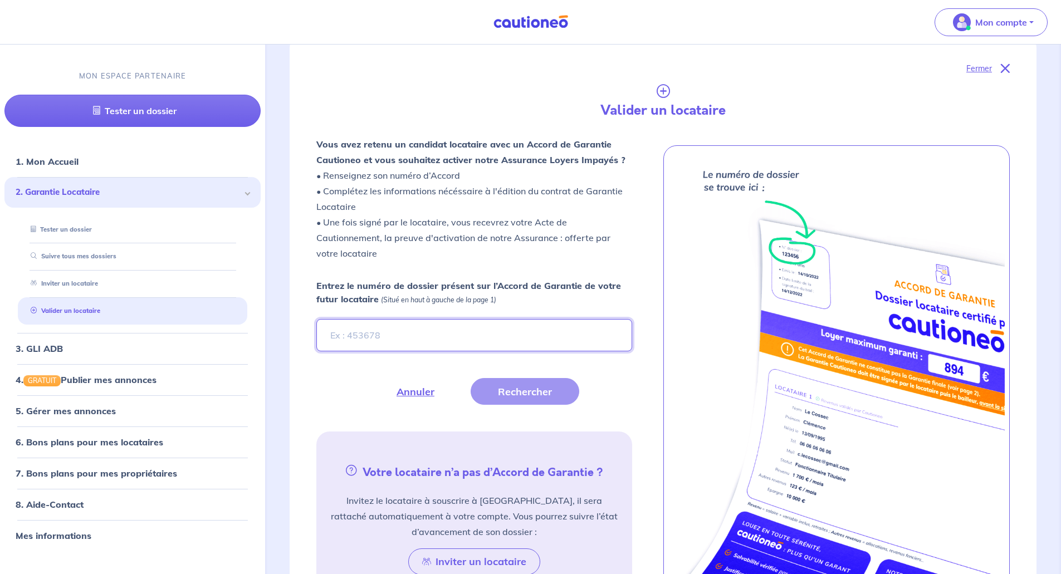
click at [372, 336] on input "Entrez le numéro de dossier présent sur l’Accord de Garantie de votre futur loc…" at bounding box center [473, 335] width 315 height 32
click at [354, 334] on input "B" at bounding box center [473, 335] width 315 height 32
click at [347, 336] on input "Bc" at bounding box center [473, 335] width 315 height 32
type input "BcJSow"
click at [535, 390] on button "Rechercher" at bounding box center [524, 391] width 109 height 27
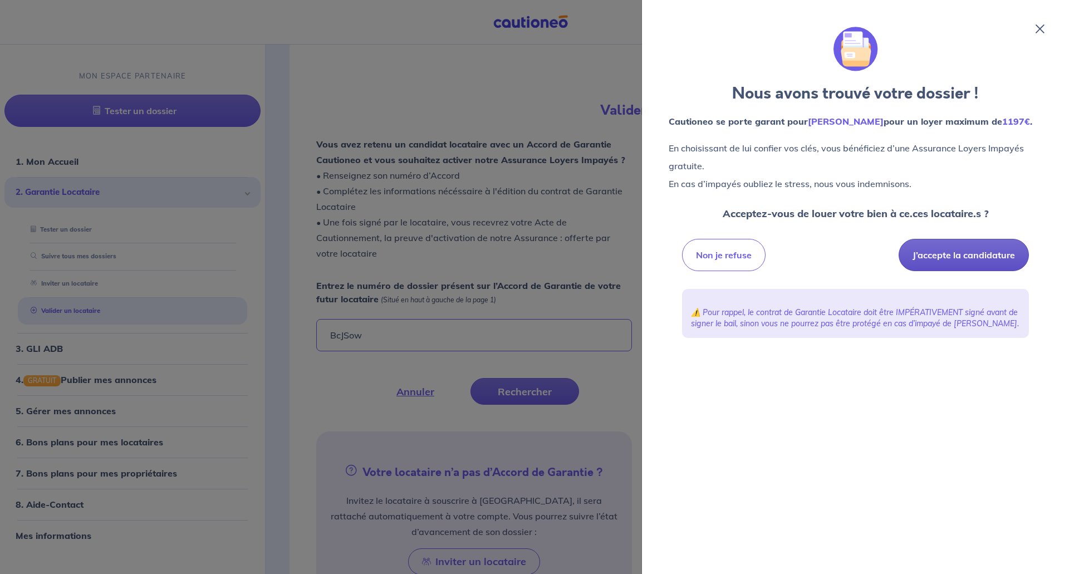
click at [965, 253] on button "J’accepte la candidature" at bounding box center [964, 255] width 130 height 32
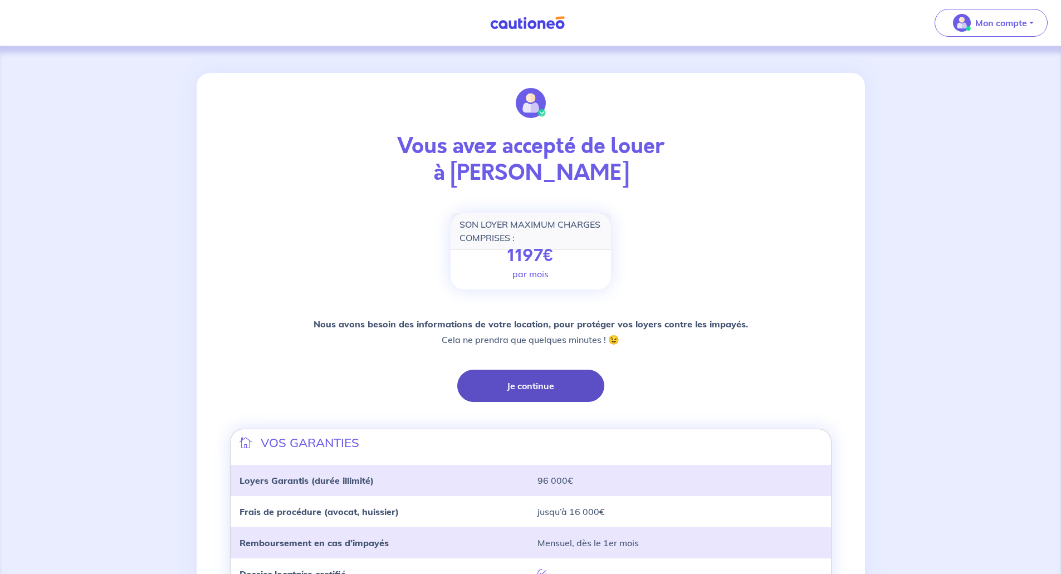
click at [501, 384] on button "Je continue" at bounding box center [530, 386] width 147 height 32
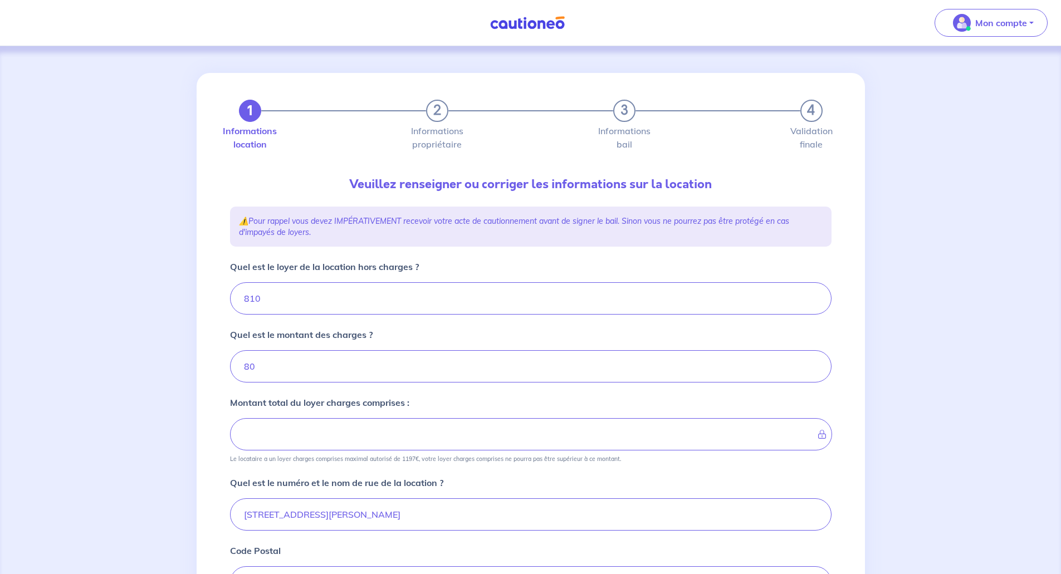
type input "890"
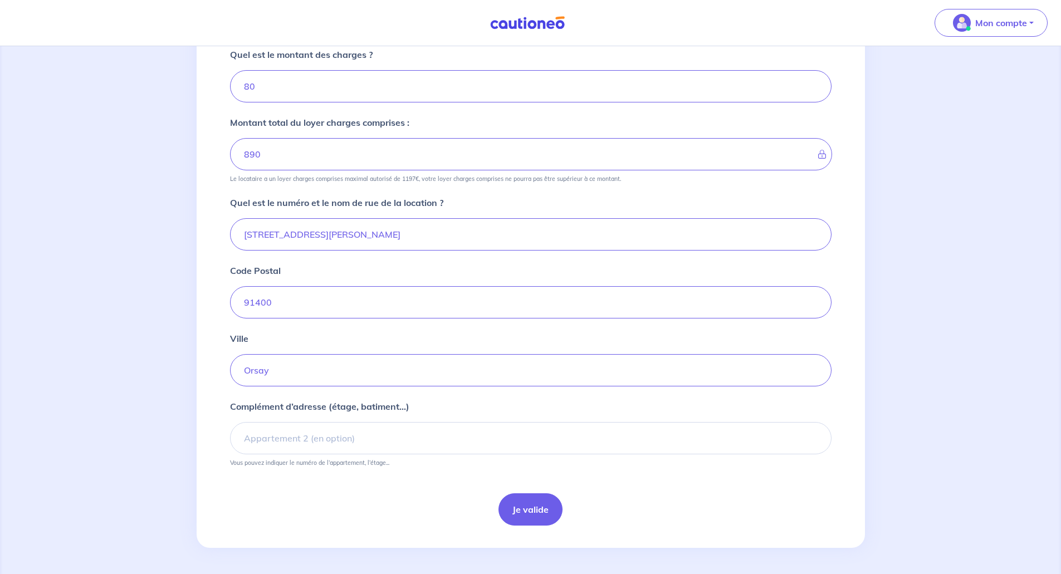
scroll to position [281, 0]
click at [530, 503] on button "Je valide" at bounding box center [530, 509] width 64 height 32
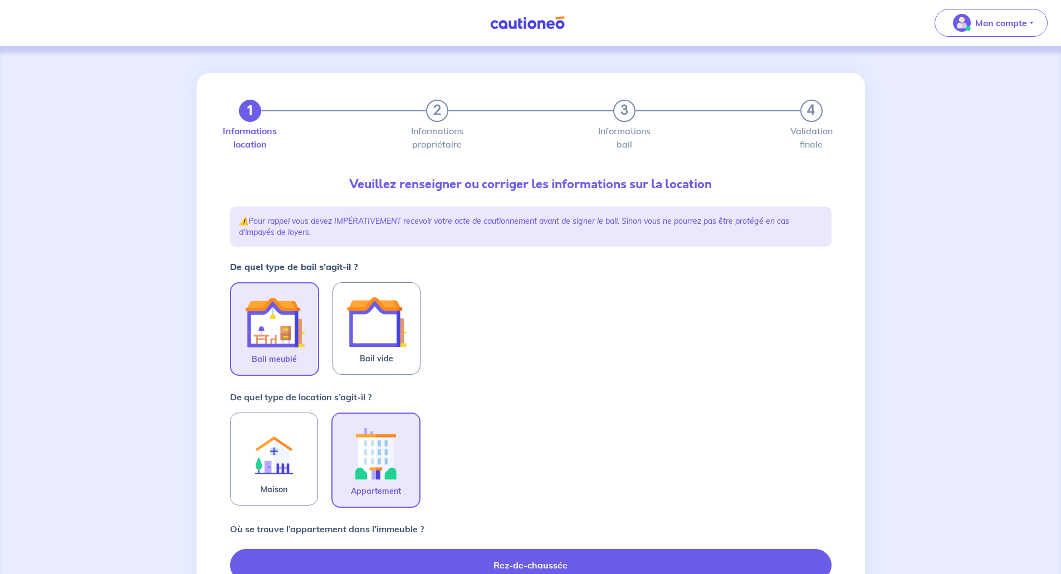
click at [297, 336] on img at bounding box center [274, 322] width 60 height 60
click at [0, 0] on input "Bail meublé" at bounding box center [0, 0] width 0 height 0
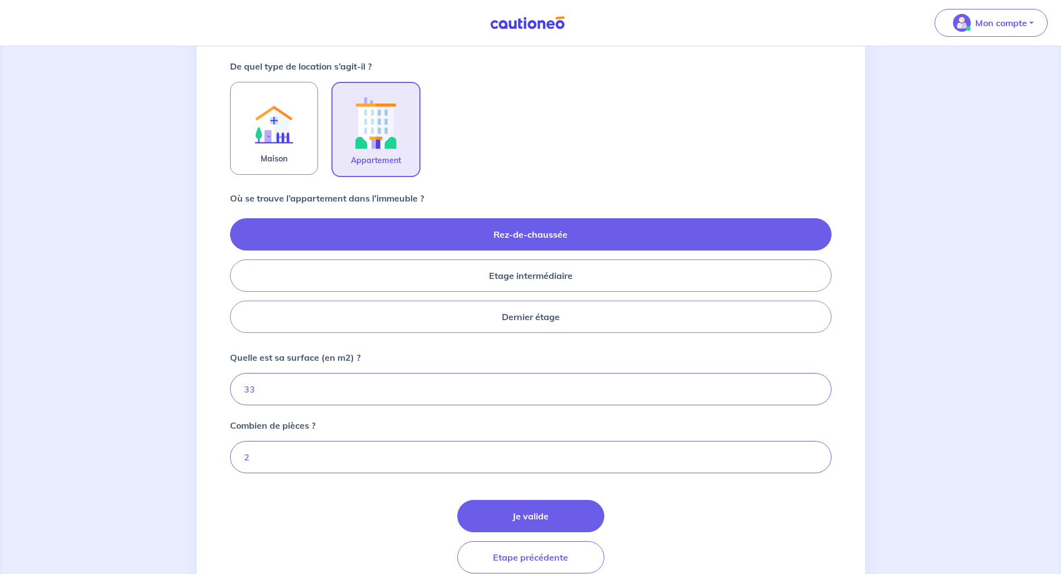
scroll to position [334, 0]
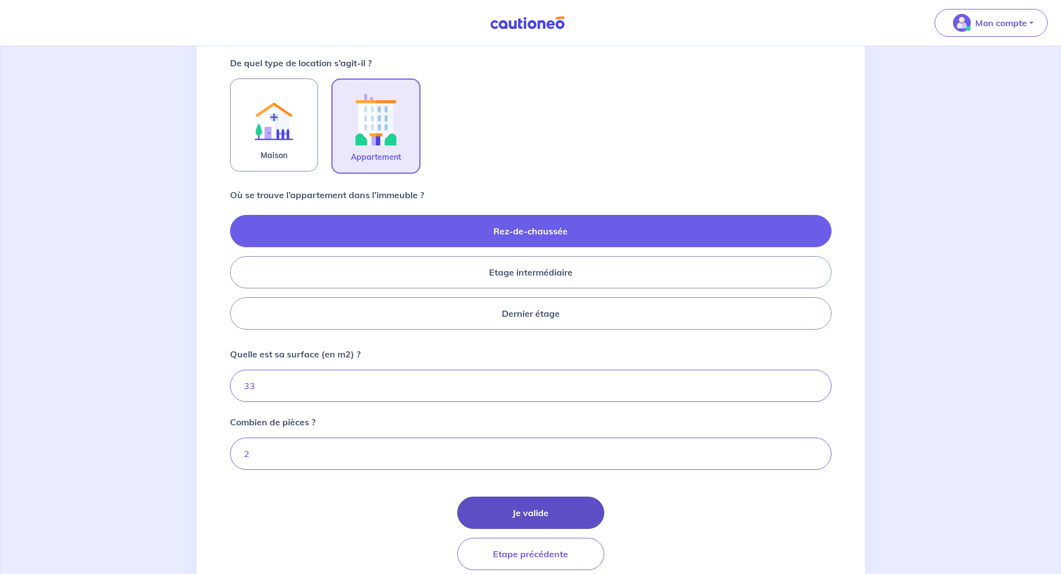
click at [525, 513] on button "Je valide" at bounding box center [530, 513] width 147 height 32
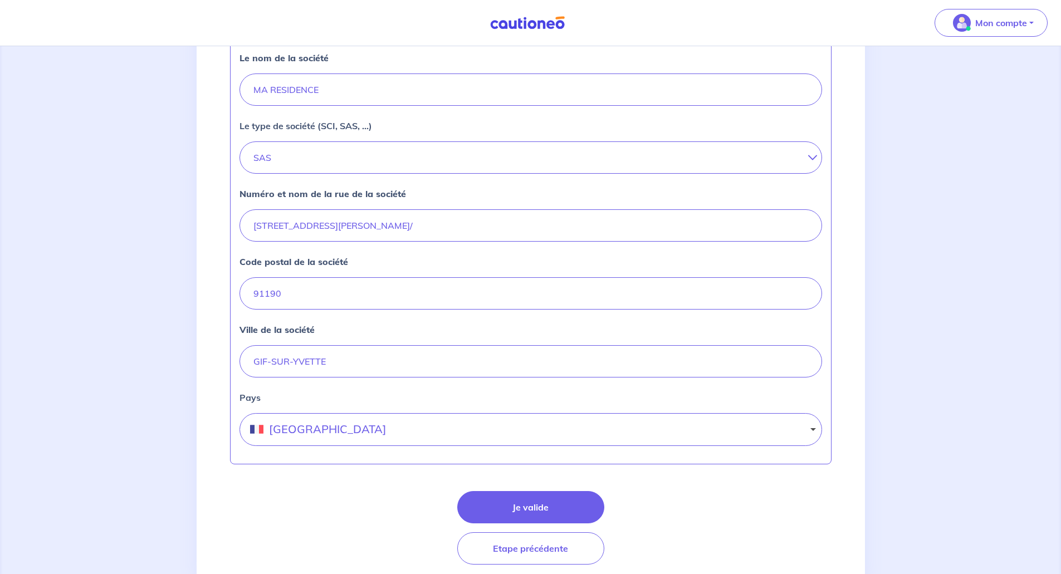
scroll to position [334, 0]
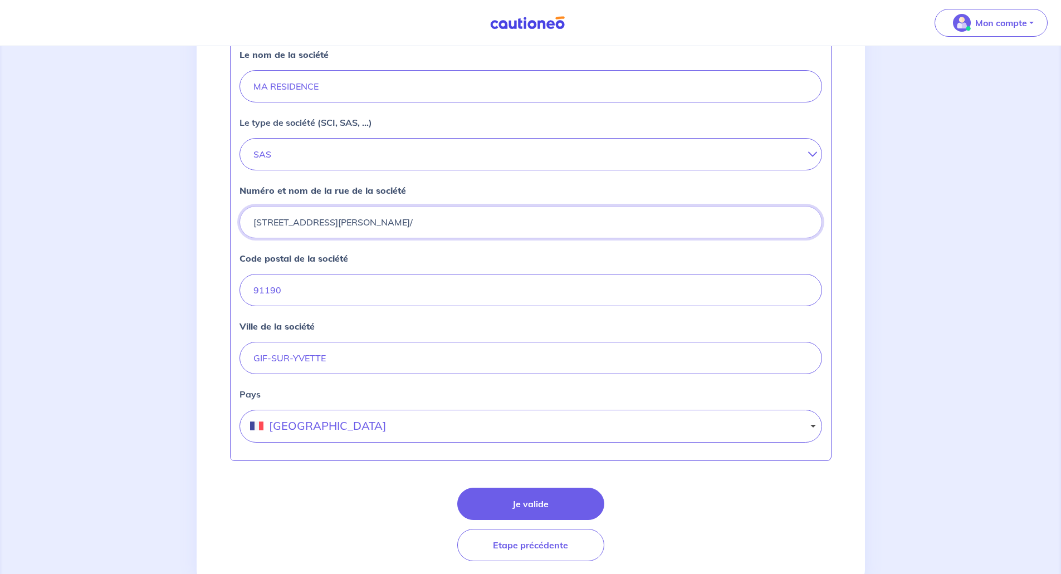
click at [381, 222] on input "25 RUE ALPHONSE PECARD/" at bounding box center [530, 222] width 582 height 32
type input "25 RUE ALPHONSE PECARD"
click at [491, 257] on div "Code postal de la société 91190" at bounding box center [530, 279] width 582 height 55
click at [550, 504] on button "Je valide" at bounding box center [530, 504] width 147 height 32
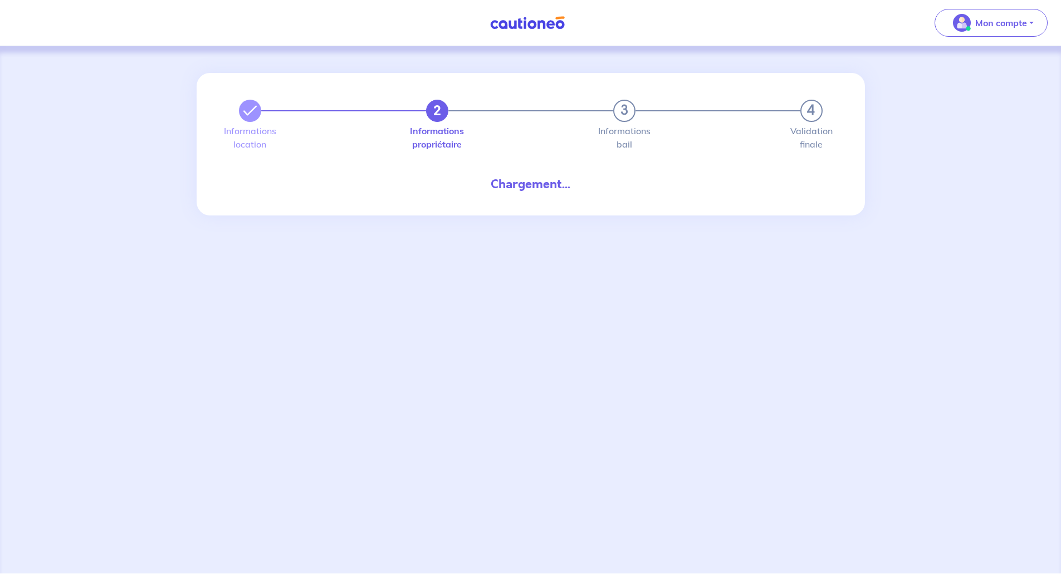
select select "FR"
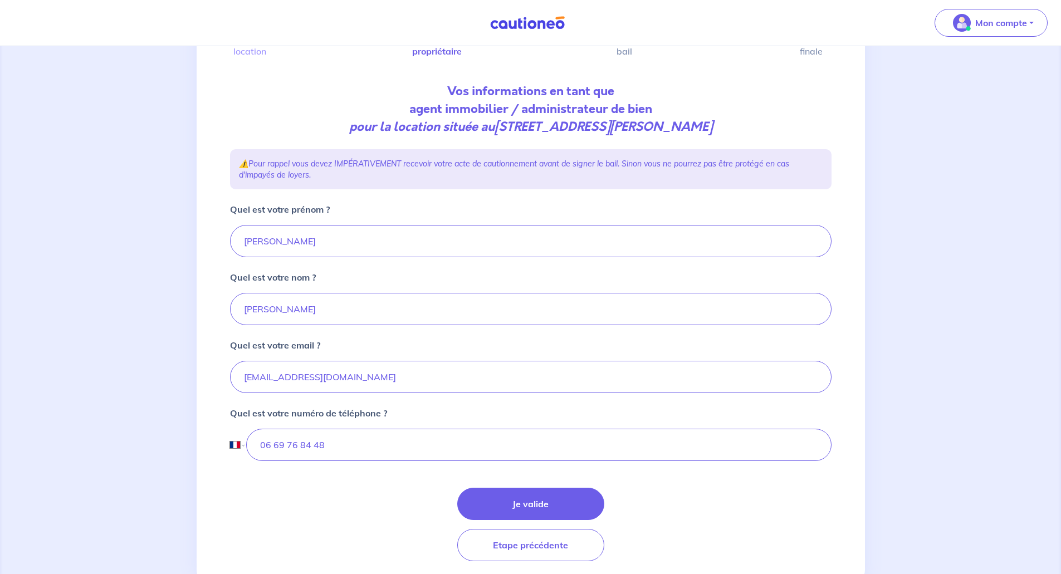
scroll to position [129, 0]
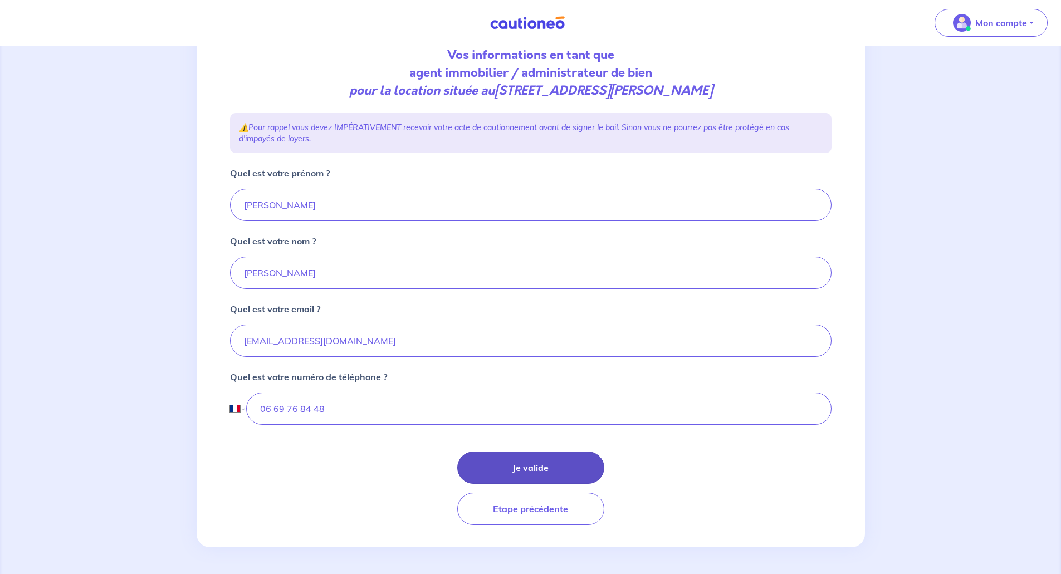
click at [526, 467] on button "Je valide" at bounding box center [530, 468] width 147 height 32
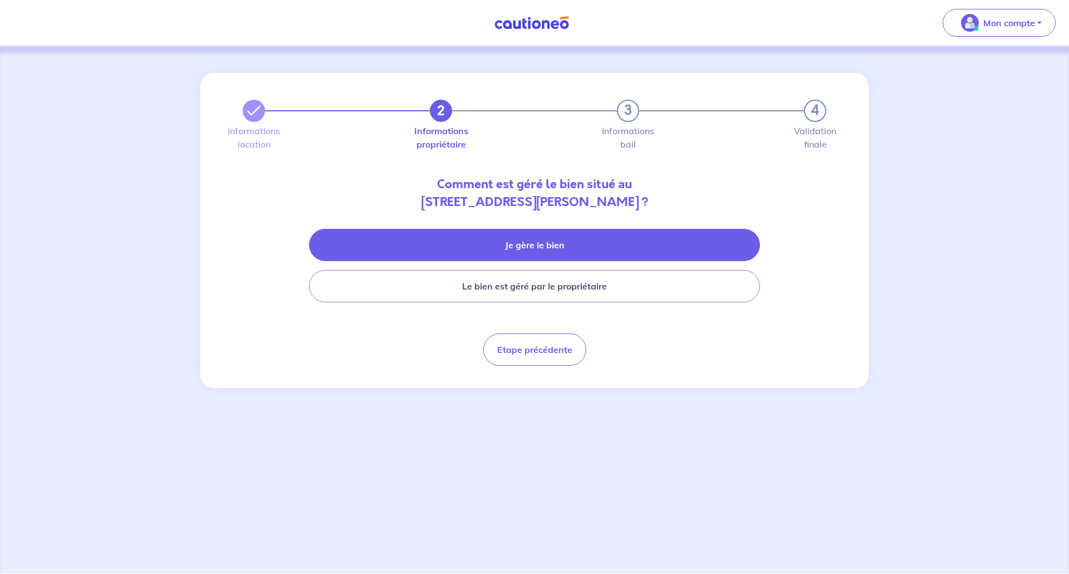
click at [555, 241] on button "Je gère le bien" at bounding box center [534, 245] width 451 height 32
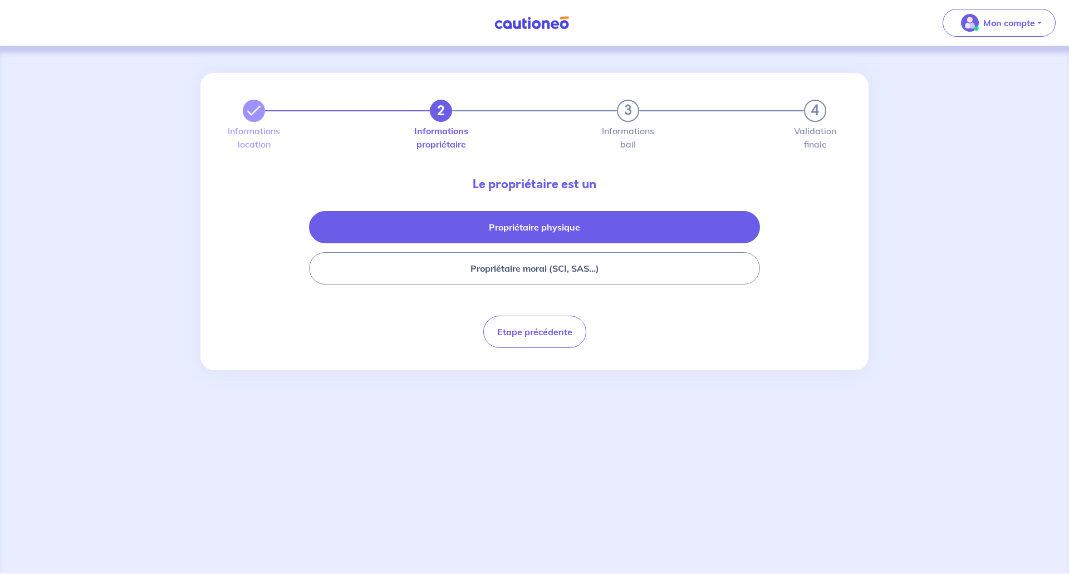
click at [541, 231] on button "Propriétaire physique" at bounding box center [534, 227] width 451 height 32
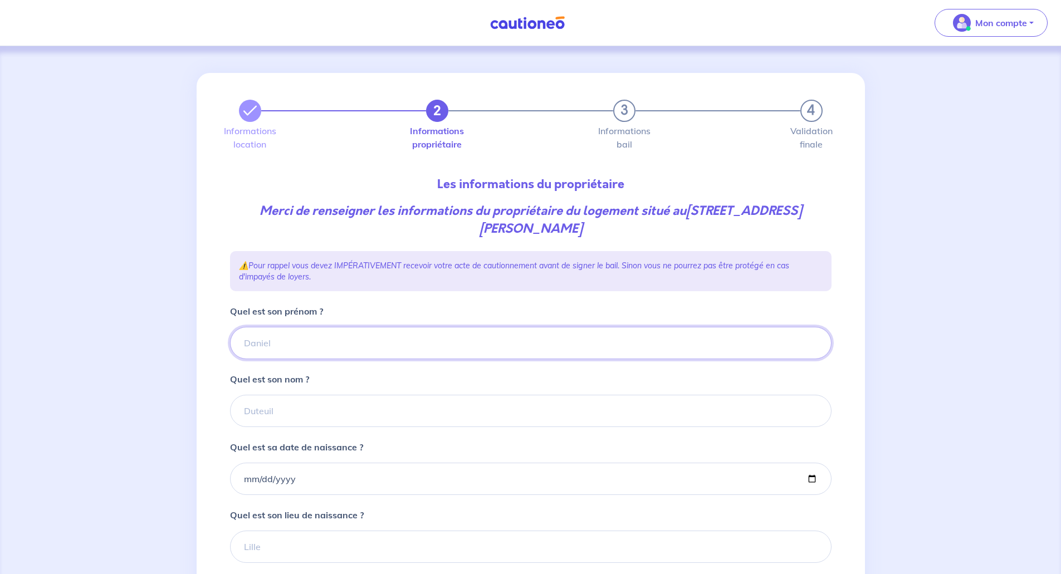
click at [271, 341] on input "Quel est son prénom ?" at bounding box center [530, 343] width 601 height 32
type input "Jean Alain"
click at [268, 407] on input "Quel est son nom ?" at bounding box center [530, 411] width 601 height 32
type input "GRANGEON"
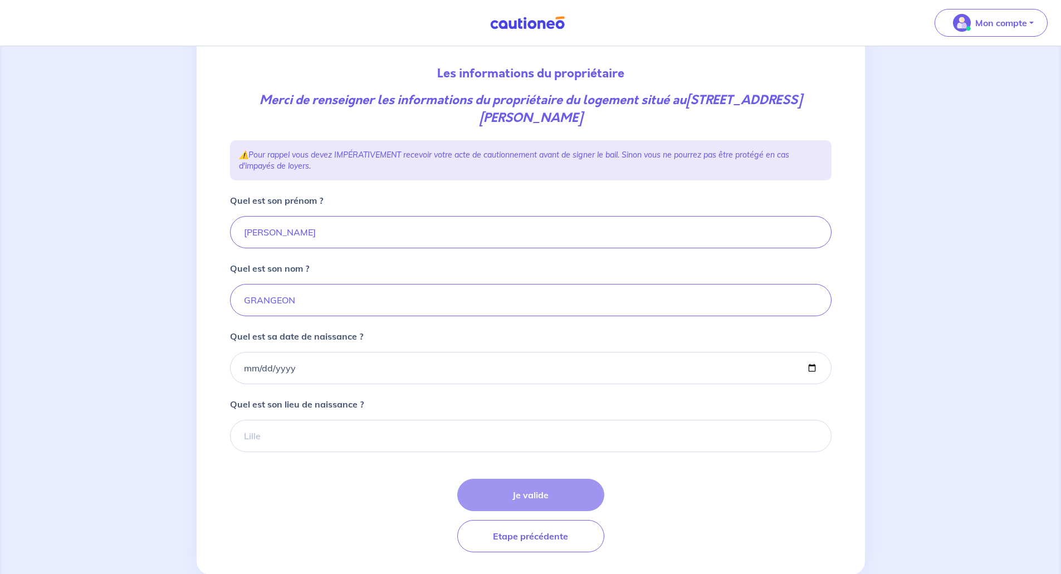
scroll to position [111, 0]
click at [254, 375] on input "Quel est sa date de naissance ?" at bounding box center [530, 367] width 601 height 32
click at [252, 367] on input "Quel est sa date de naissance ?" at bounding box center [530, 367] width 601 height 32
click at [243, 370] on input "Quel est sa date de naissance ?" at bounding box center [530, 367] width 601 height 32
click at [249, 366] on input "Quel est sa date de naissance ?" at bounding box center [530, 367] width 601 height 32
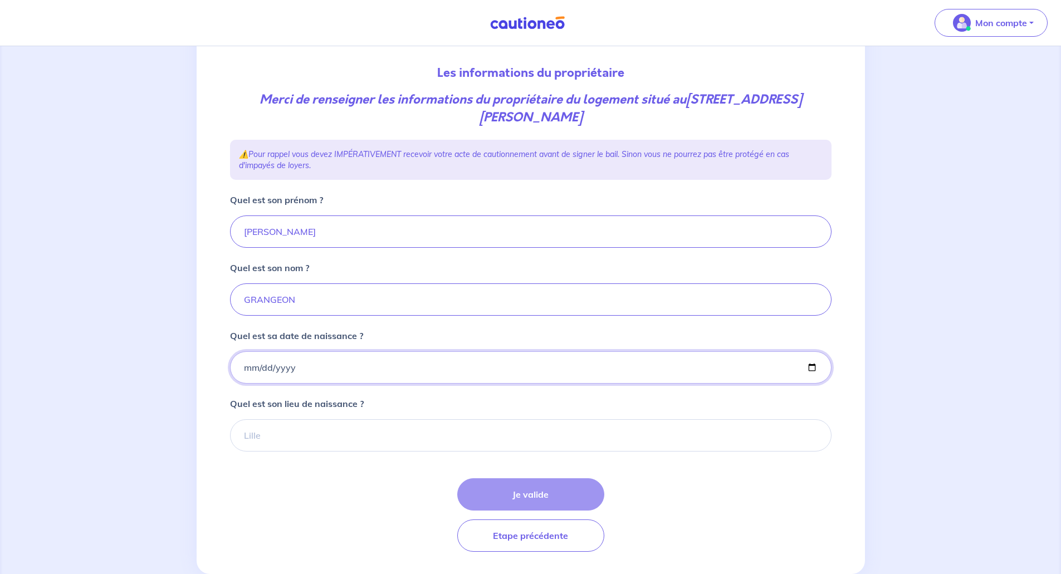
click at [242, 370] on input "Quel est sa date de naissance ?" at bounding box center [530, 367] width 601 height 32
click at [244, 370] on input "Quel est sa date de naissance ?" at bounding box center [530, 367] width 601 height 32
type input "1968-04-26"
click at [261, 440] on input "Quel est son lieu de naissance ?" at bounding box center [530, 435] width 601 height 32
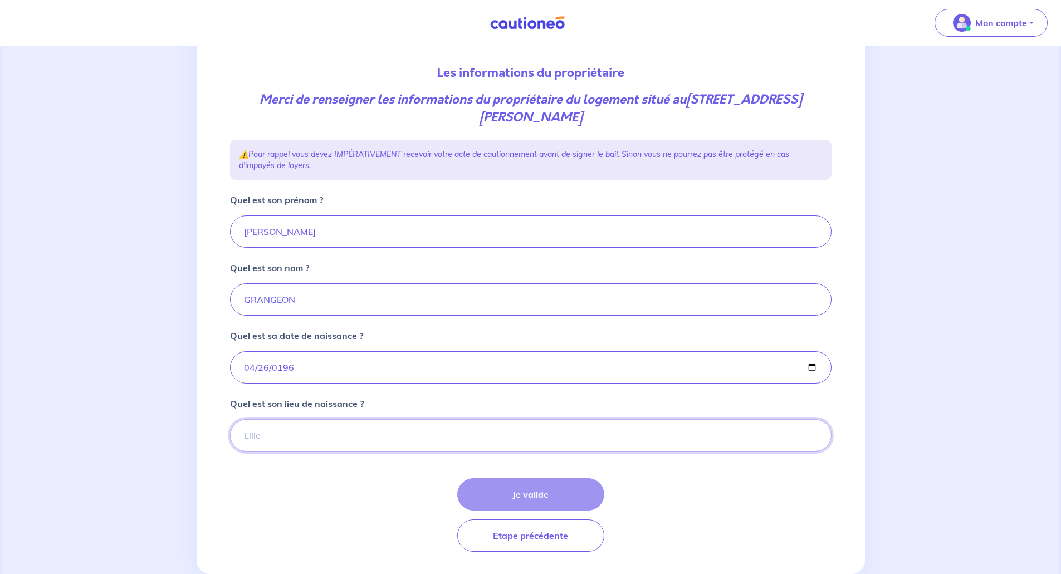
type input "PARIS 14ème"
click at [533, 494] on button "Je valide" at bounding box center [530, 494] width 147 height 32
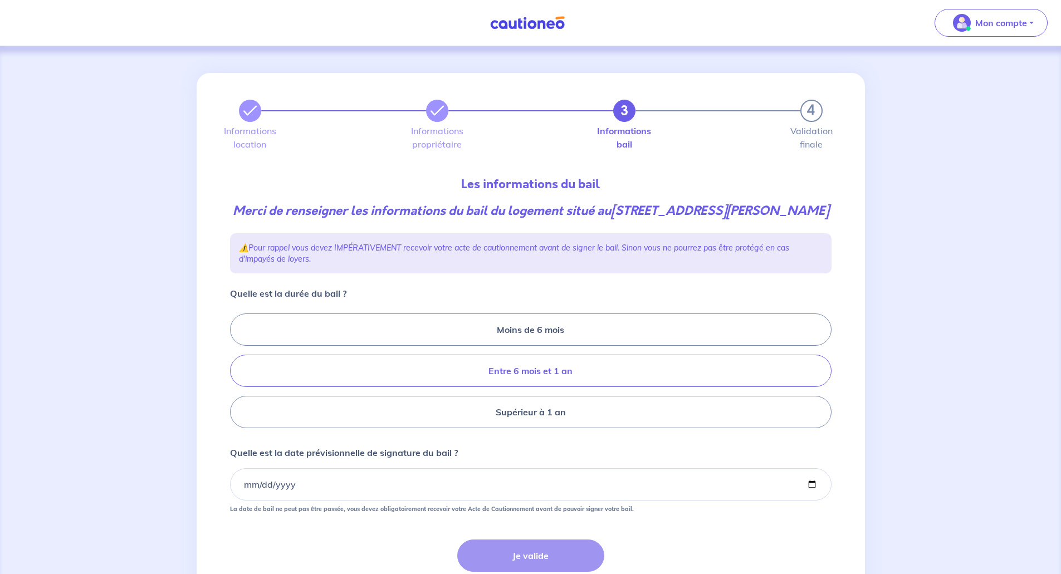
click at [593, 379] on label "Entre 6 mois et 1 an" at bounding box center [530, 371] width 601 height 32
click at [237, 375] on input "Entre 6 mois et 1 an" at bounding box center [233, 370] width 7 height 7
radio input "true"
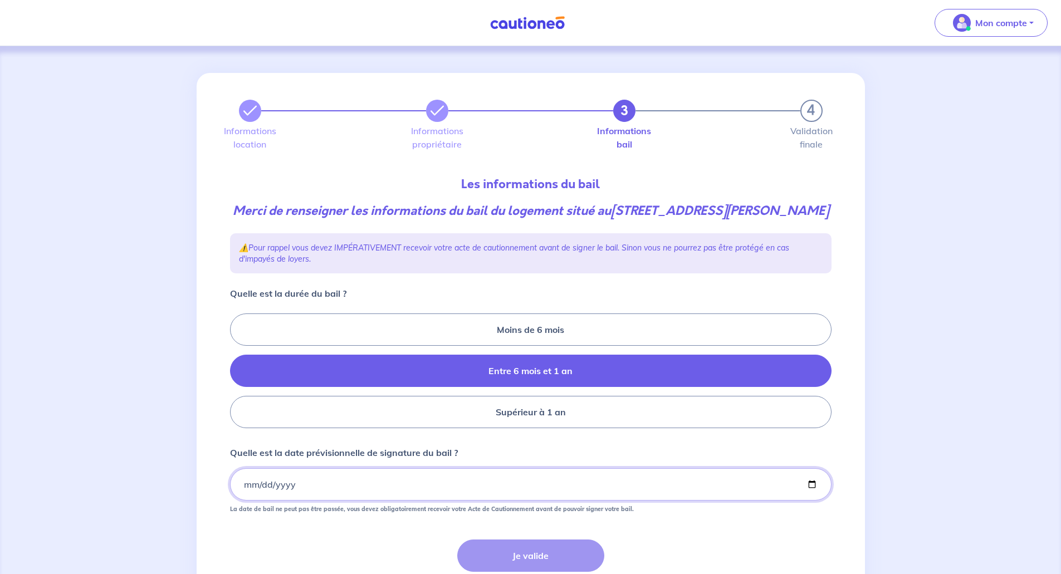
click at [256, 481] on input "Quelle est la date prévisionnelle de signature du bail ?" at bounding box center [530, 484] width 601 height 32
click at [242, 481] on input "Quelle est la date prévisionnelle de signature du bail ?" at bounding box center [530, 484] width 601 height 32
click at [247, 486] on input "Quelle est la date prévisionnelle de signature du bail ?" at bounding box center [530, 484] width 601 height 32
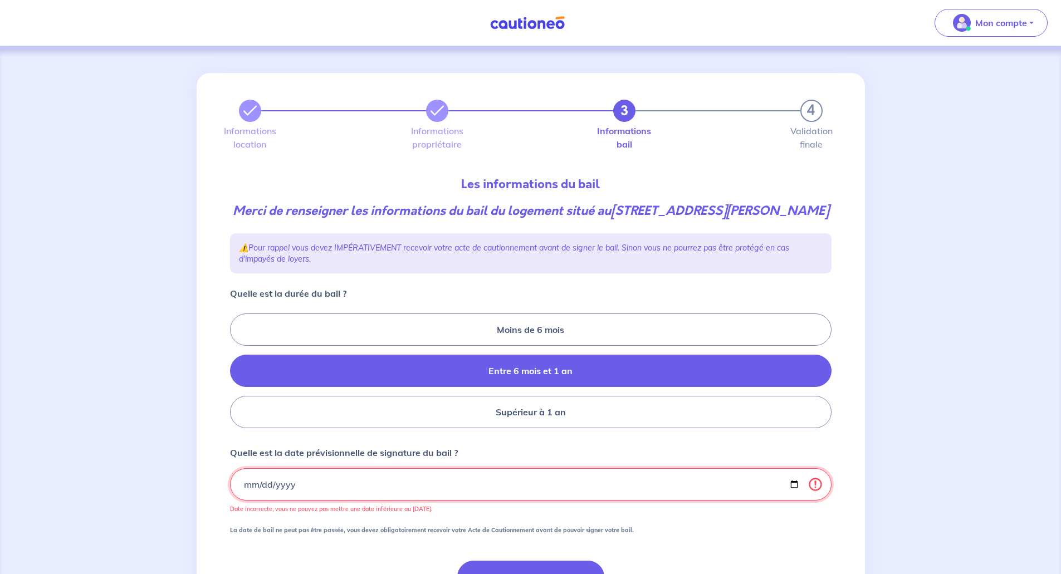
type input "2025-02-20"
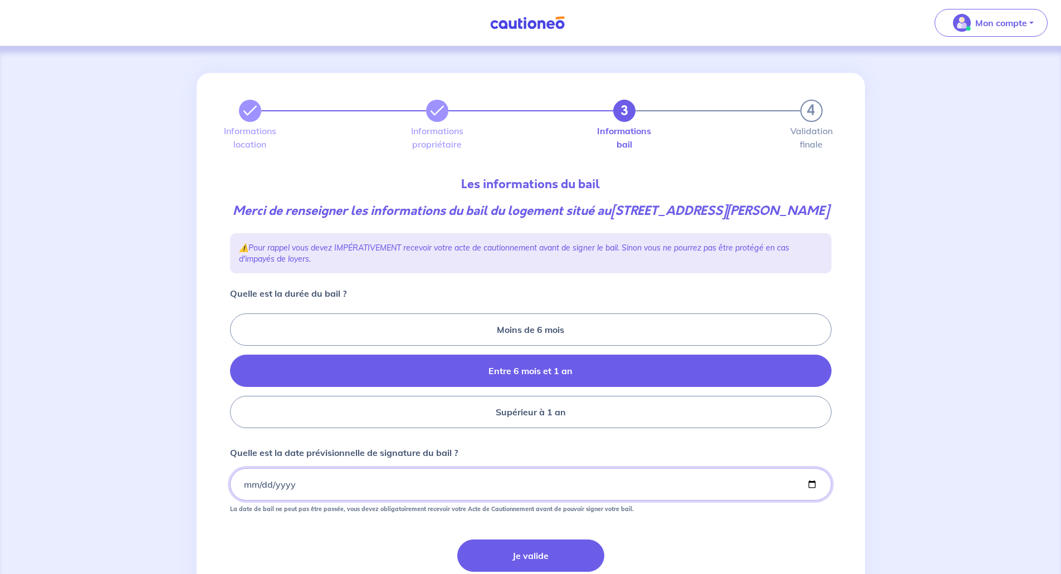
type input "2025-09-20"
click at [438, 478] on input "2025-09-20" at bounding box center [530, 484] width 601 height 32
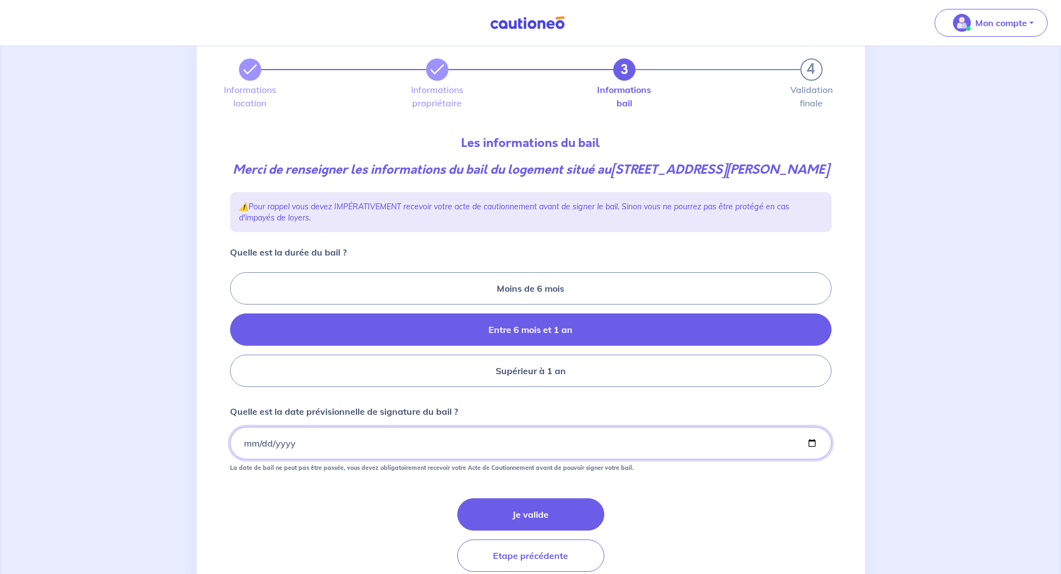
scroll to position [88, 0]
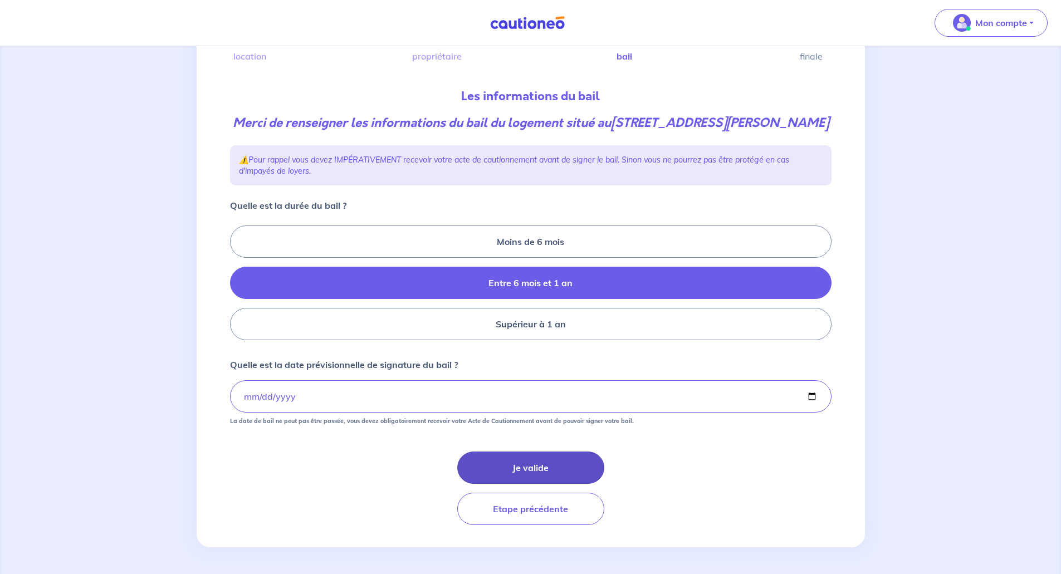
click at [517, 464] on button "Je valide" at bounding box center [530, 468] width 147 height 32
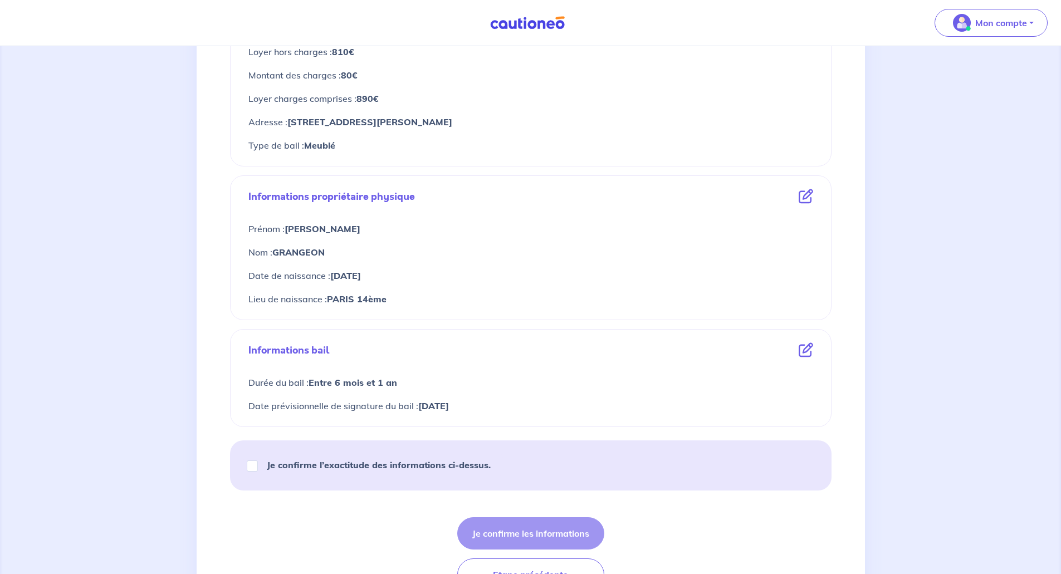
scroll to position [334, 0]
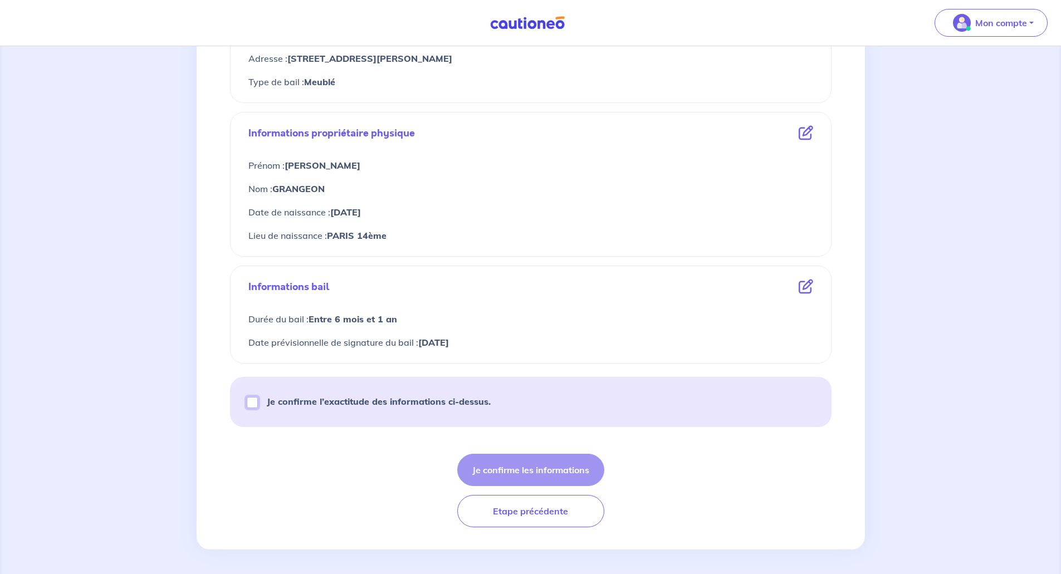
click at [247, 403] on input "Je confirme l’exactitude des informations ci-dessus." at bounding box center [252, 402] width 11 height 11
checkbox input "true"
click at [547, 472] on button "Je confirme les informations" at bounding box center [530, 470] width 147 height 32
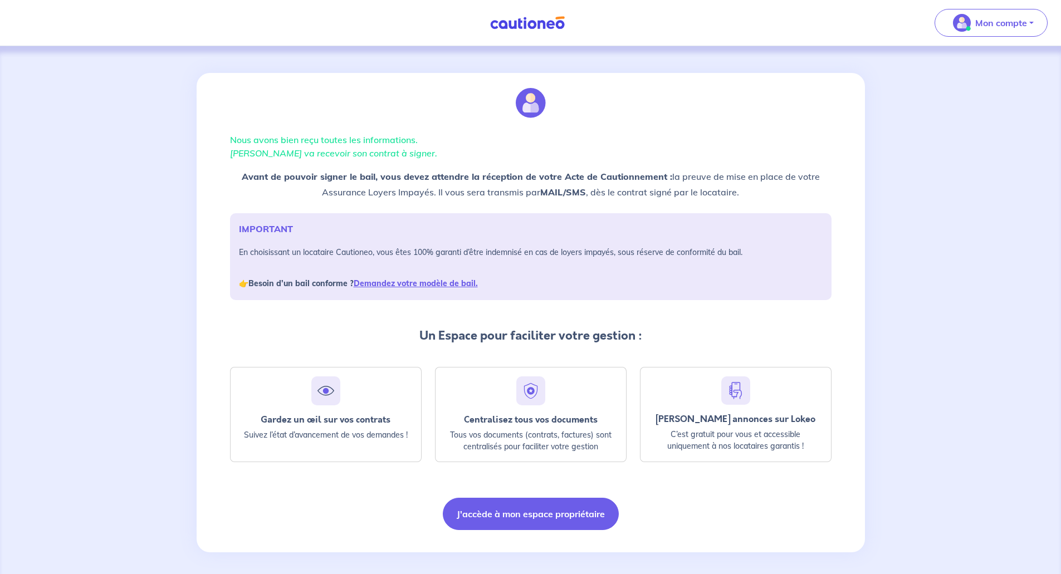
scroll to position [5, 0]
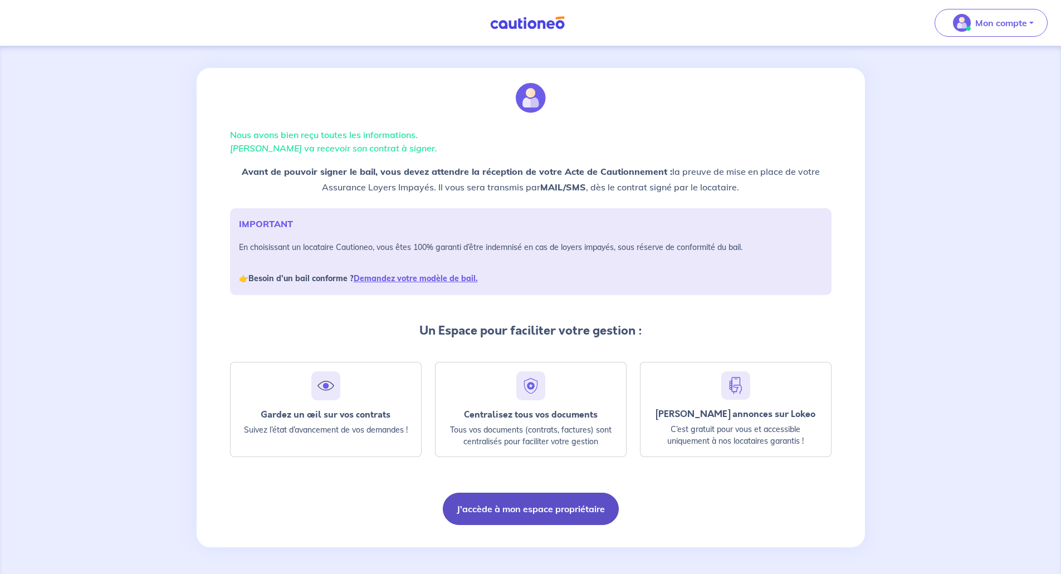
click at [558, 508] on button "J'accède à mon espace propriétaire" at bounding box center [531, 509] width 176 height 32
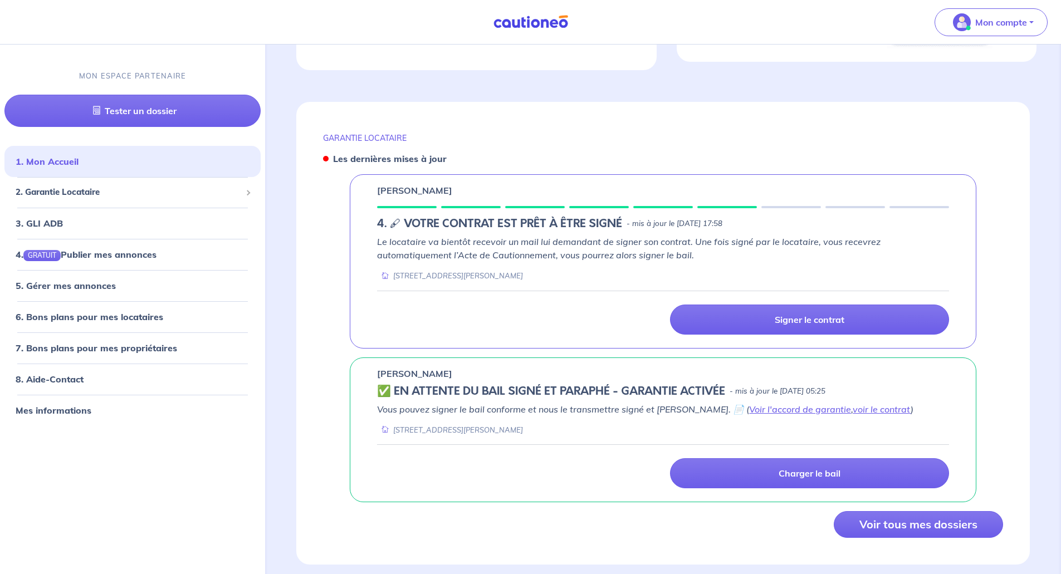
scroll to position [380, 0]
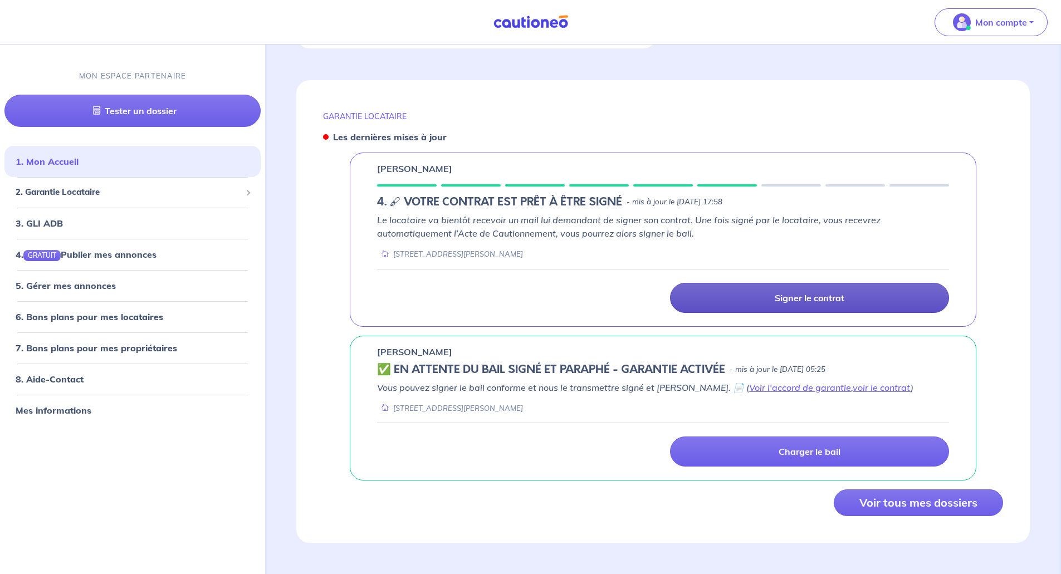
click at [798, 303] on p "Signer le contrat" at bounding box center [810, 297] width 70 height 11
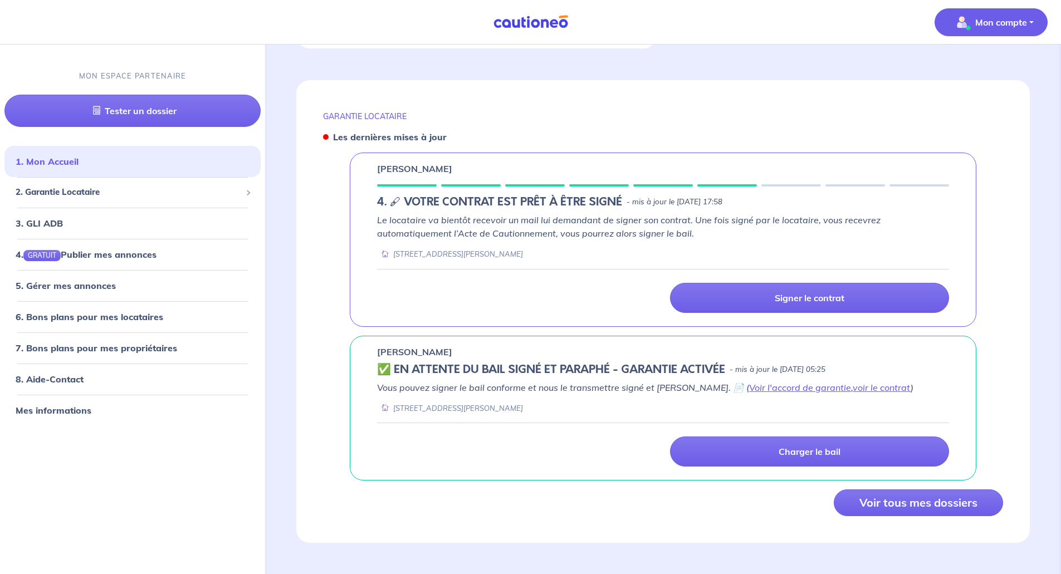
click at [1036, 20] on button "Mon compte" at bounding box center [990, 22] width 113 height 28
click at [766, 33] on nav "Mon compte Mes informations Me déconnecter MON ESPACE PARTENAIRE Tester un doss…" at bounding box center [530, 22] width 1061 height 45
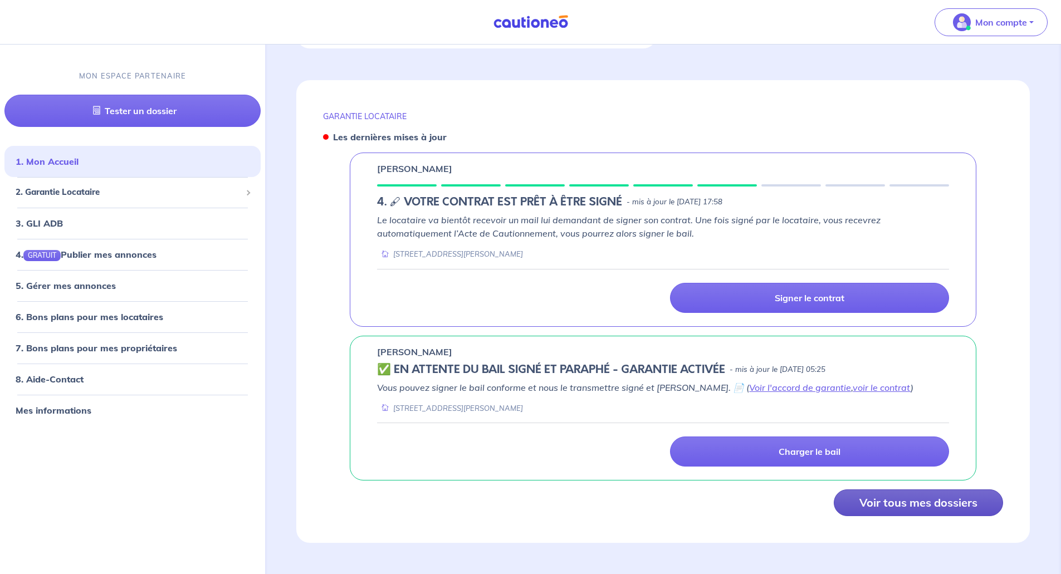
click at [889, 509] on button "Voir tous mes dossiers" at bounding box center [918, 502] width 169 height 27
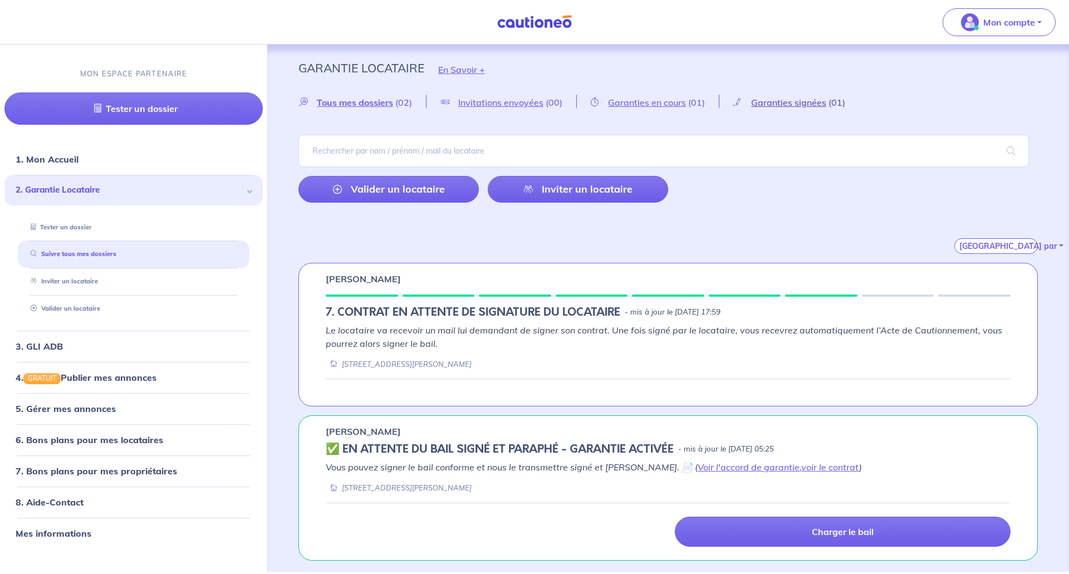
click at [818, 102] on span "Garanties signées" at bounding box center [788, 102] width 75 height 11
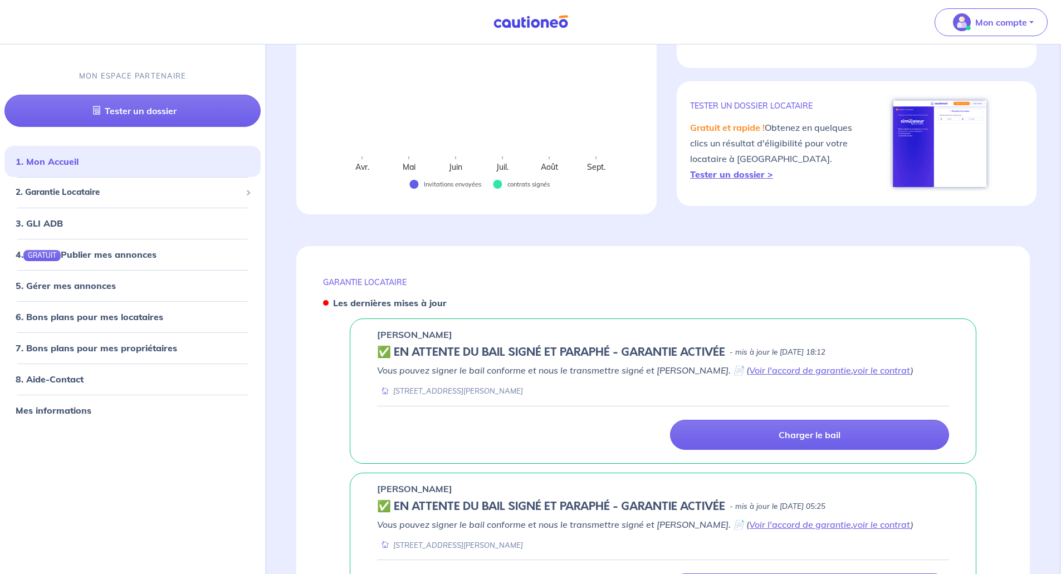
scroll to position [223, 0]
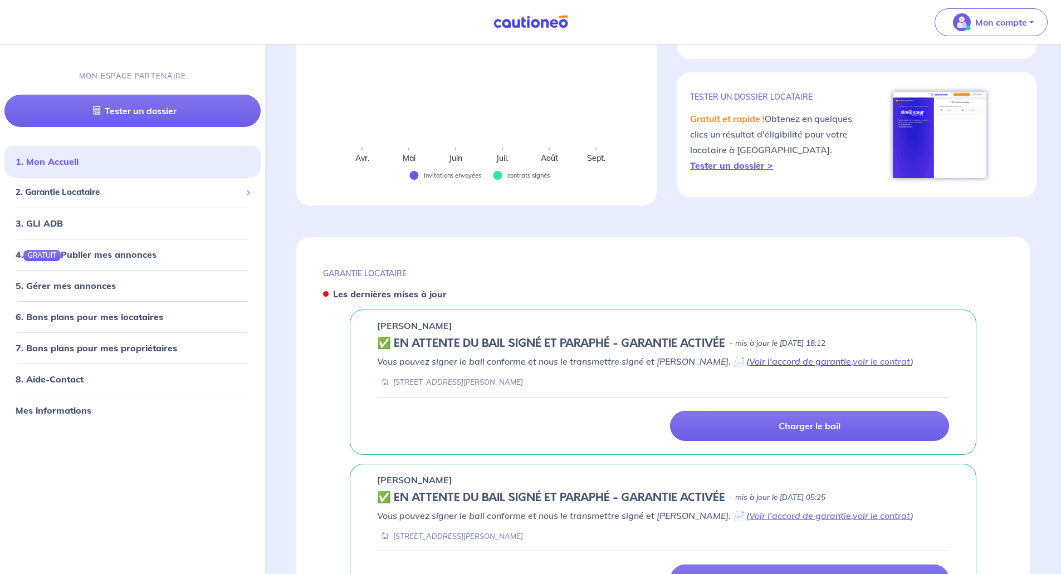
click at [794, 364] on link "Voir l'accord de garantie" at bounding box center [800, 361] width 102 height 11
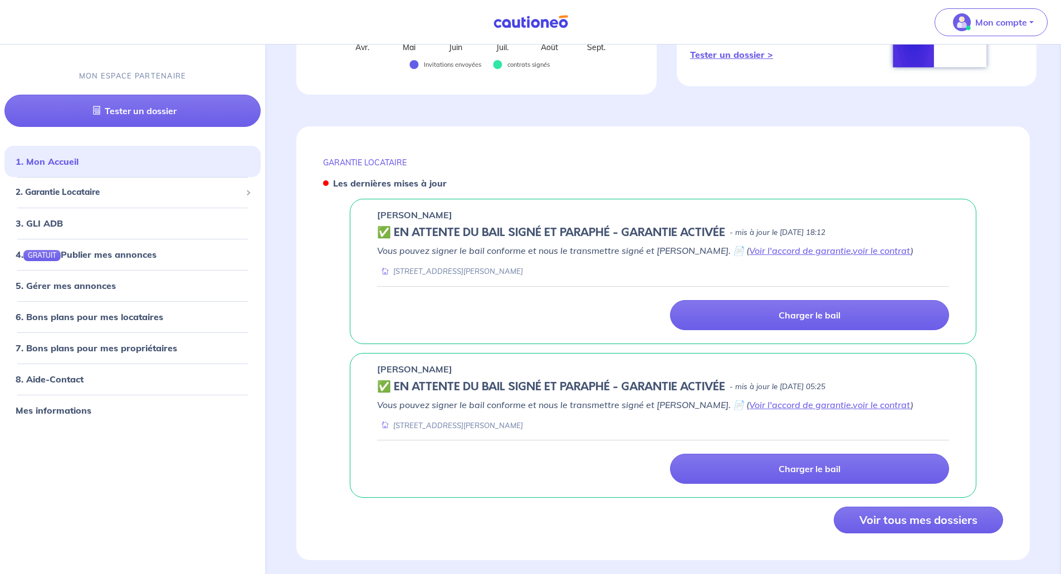
scroll to position [334, 0]
click at [869, 249] on link "voir le contrat" at bounding box center [881, 249] width 58 height 11
